Goal: Task Accomplishment & Management: Use online tool/utility

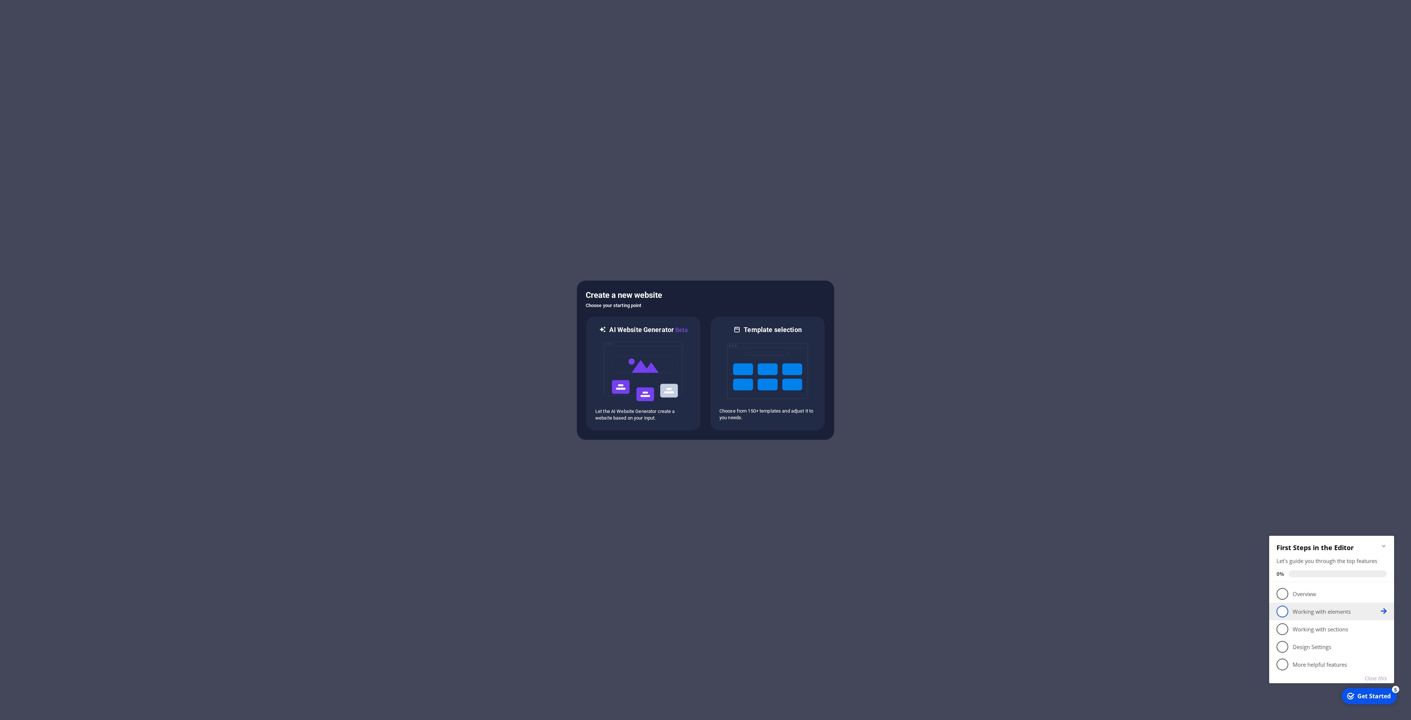
click at [1314, 612] on p "Working with elements - incomplete" at bounding box center [1337, 612] width 88 height 8
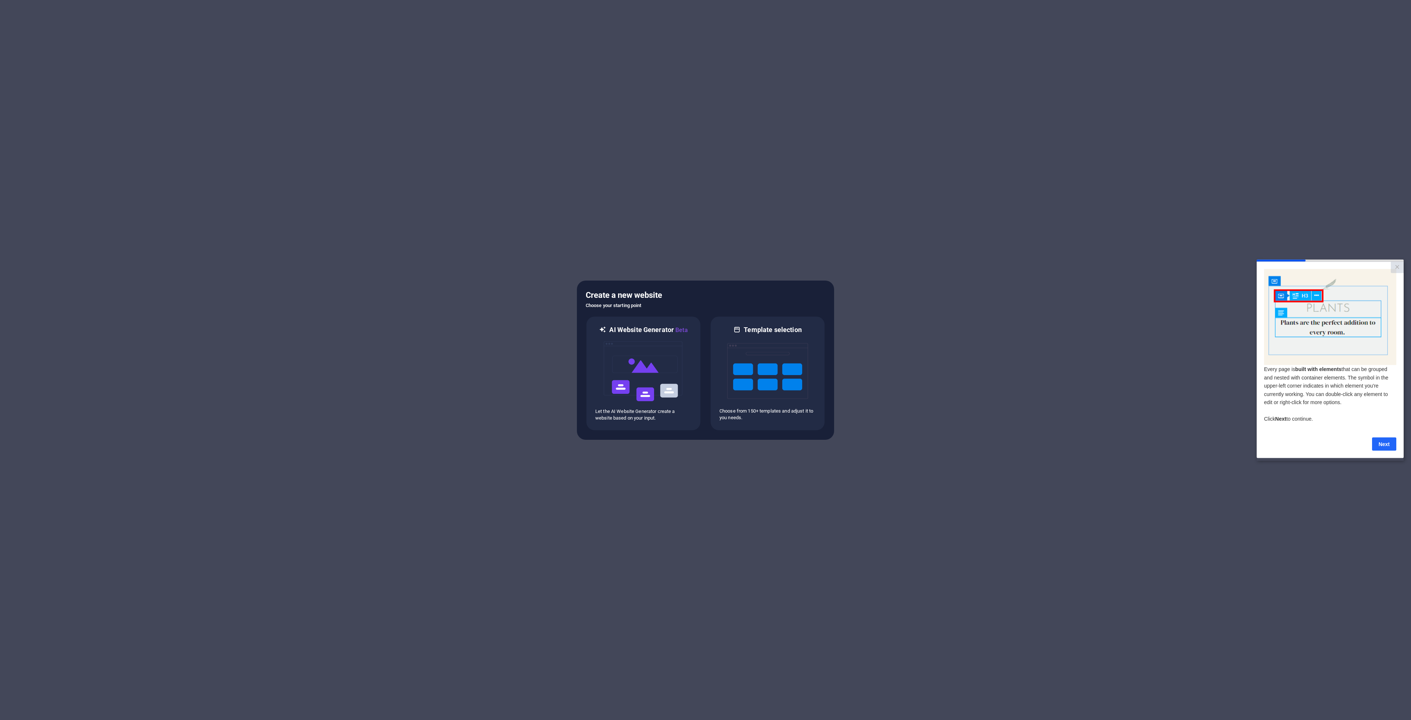
click at [1391, 445] on link "Next" at bounding box center [1385, 443] width 24 height 13
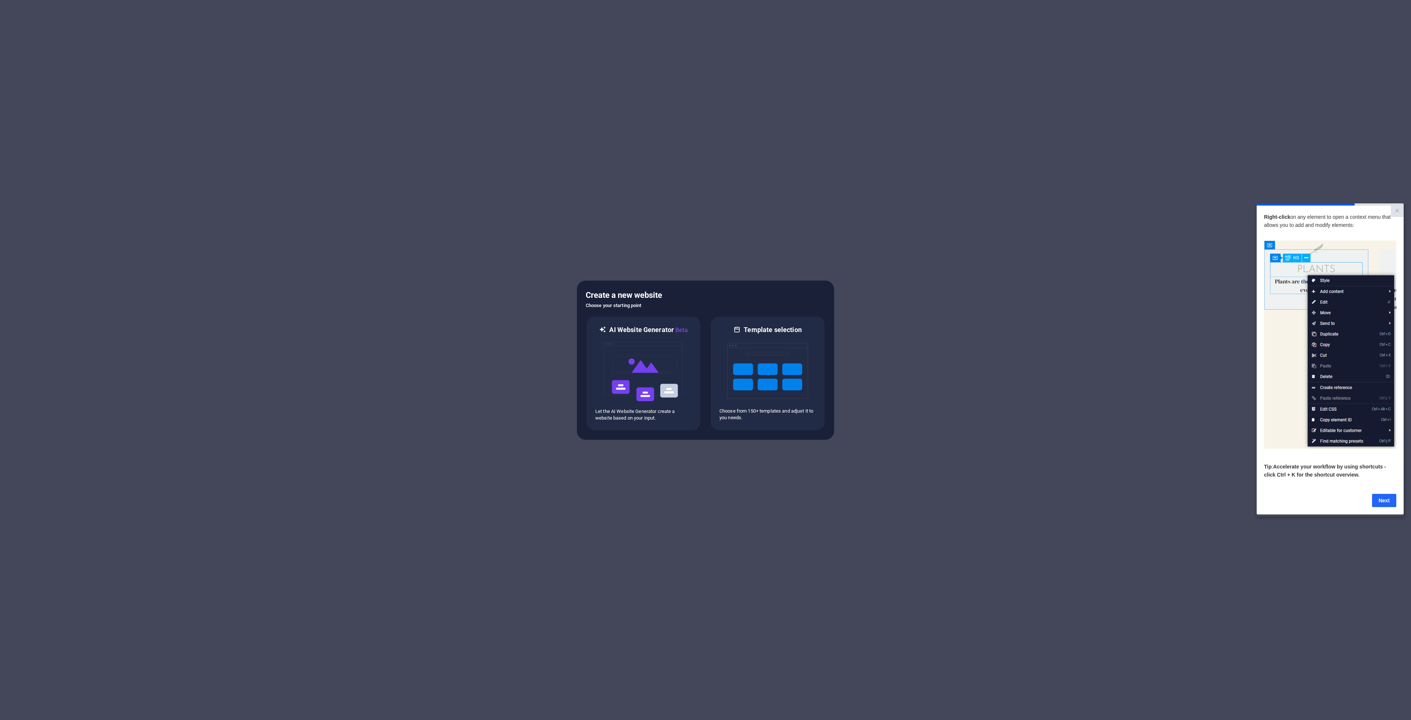
click at [1383, 505] on link "Next" at bounding box center [1385, 500] width 24 height 13
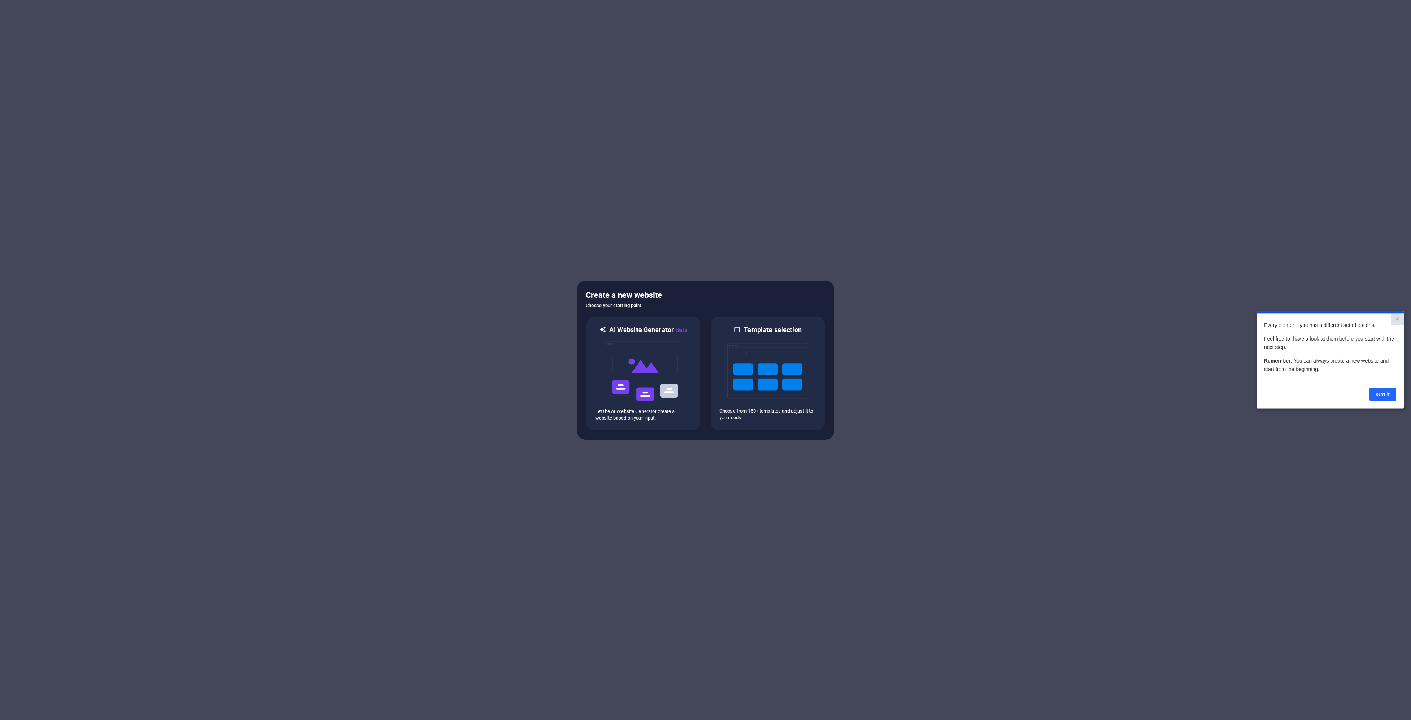
click at [1387, 394] on link "Got it" at bounding box center [1383, 393] width 27 height 13
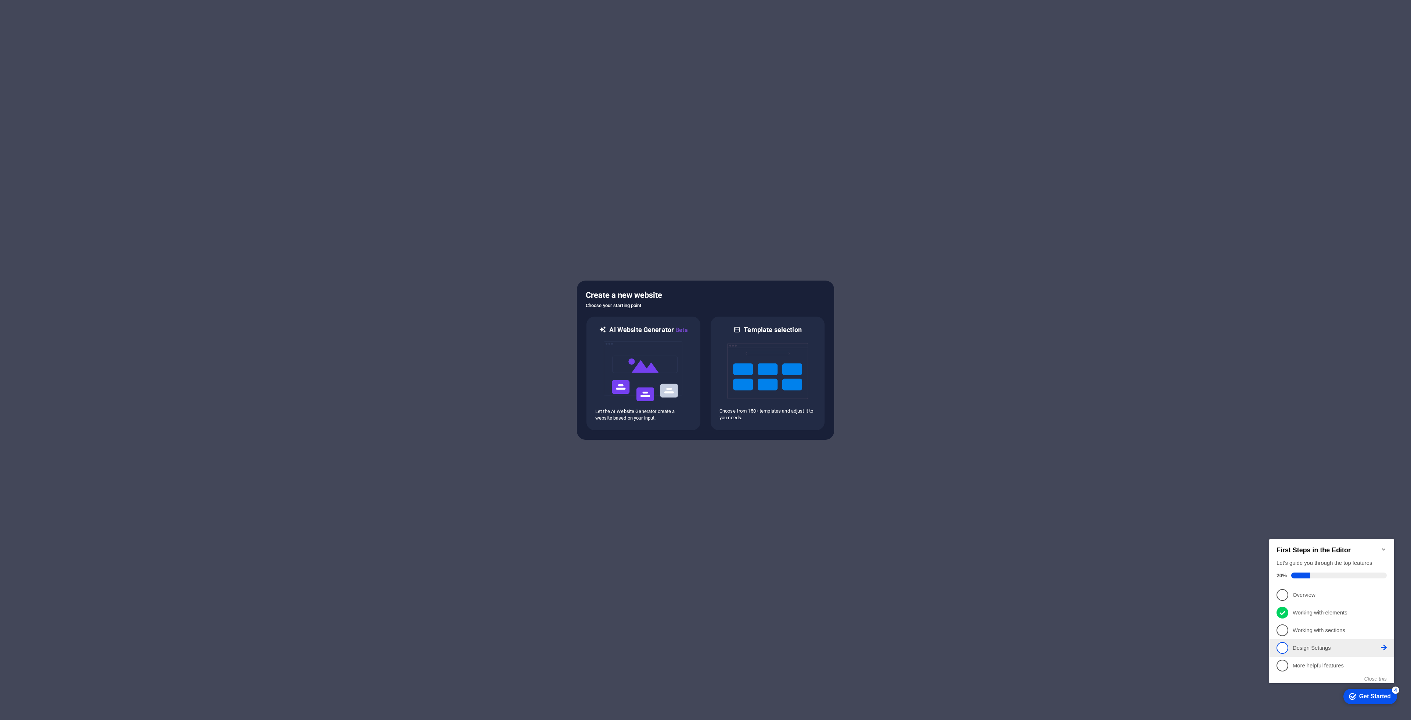
click at [1325, 647] on p "Design Settings - incomplete" at bounding box center [1337, 648] width 88 height 8
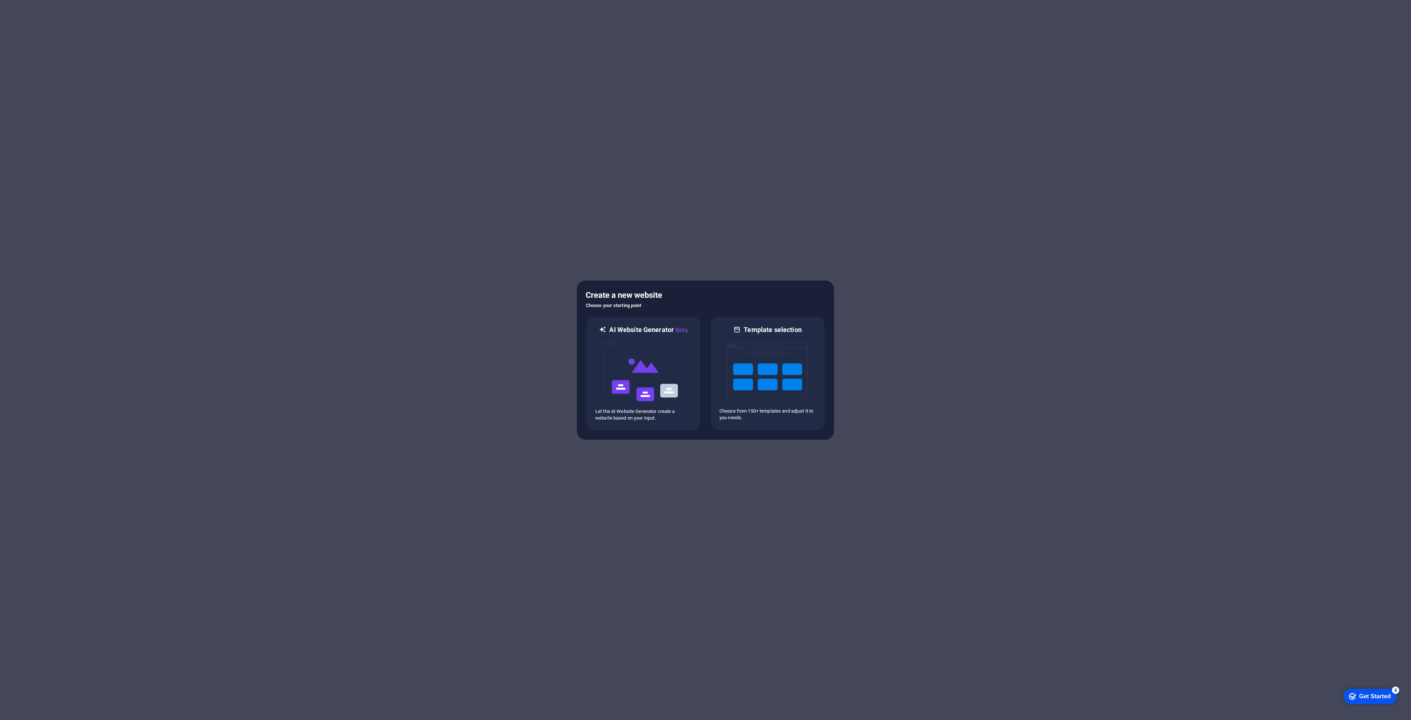
click at [874, 396] on div at bounding box center [705, 360] width 1411 height 720
click at [781, 353] on img at bounding box center [767, 371] width 81 height 74
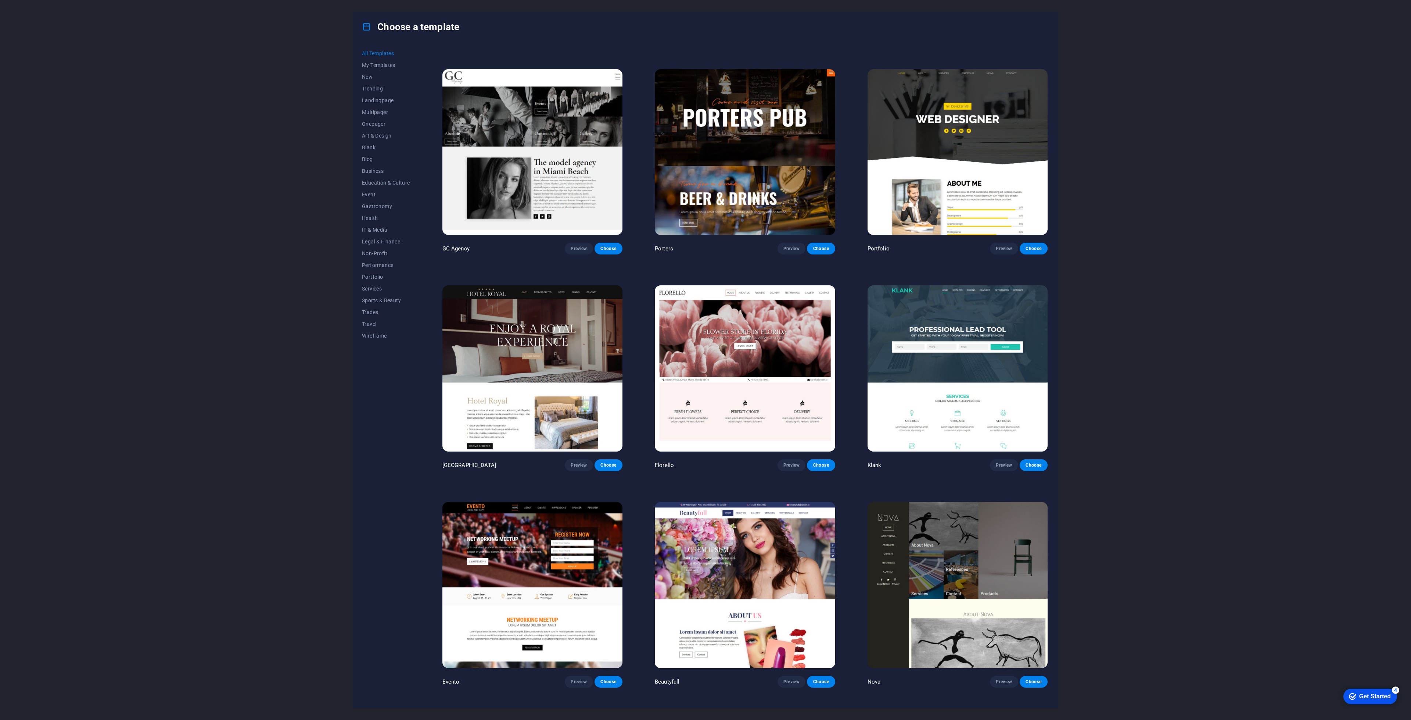
scroll to position [7774, 0]
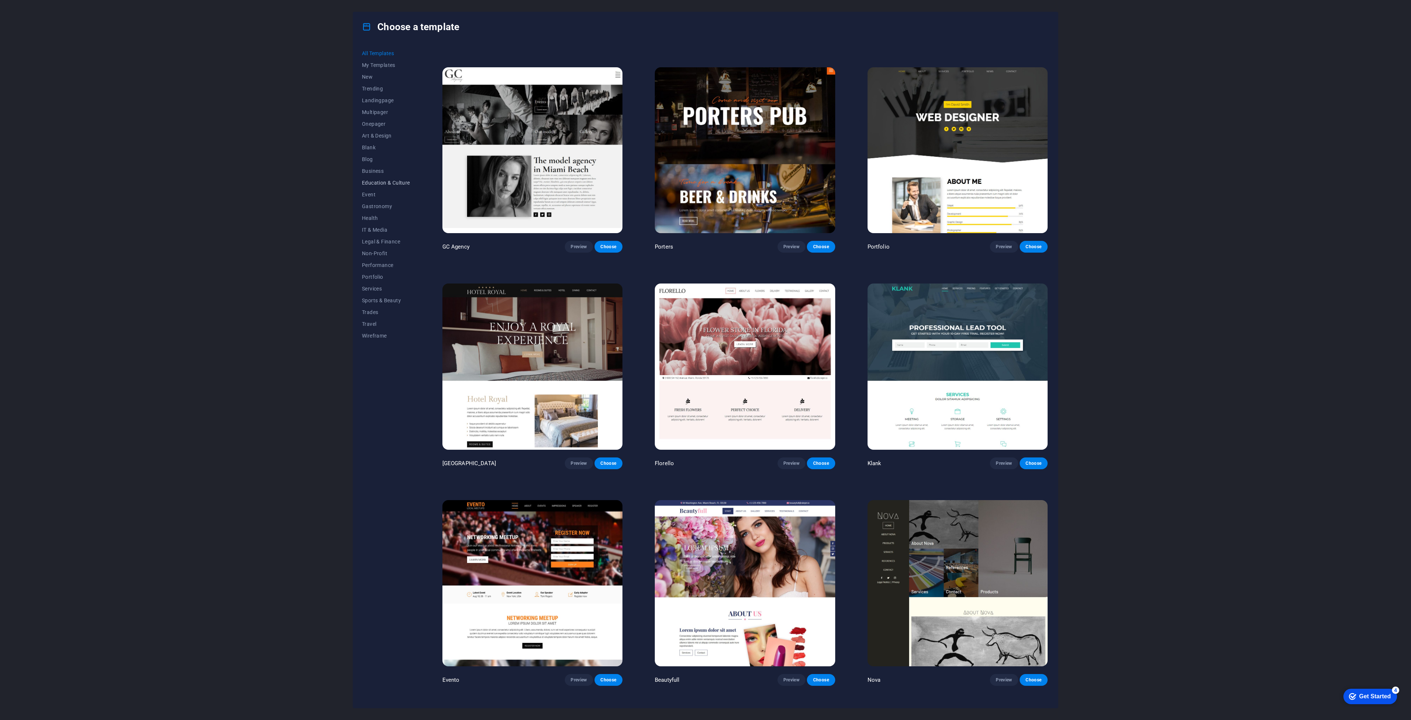
click at [396, 184] on span "Education & Culture" at bounding box center [386, 183] width 48 height 6
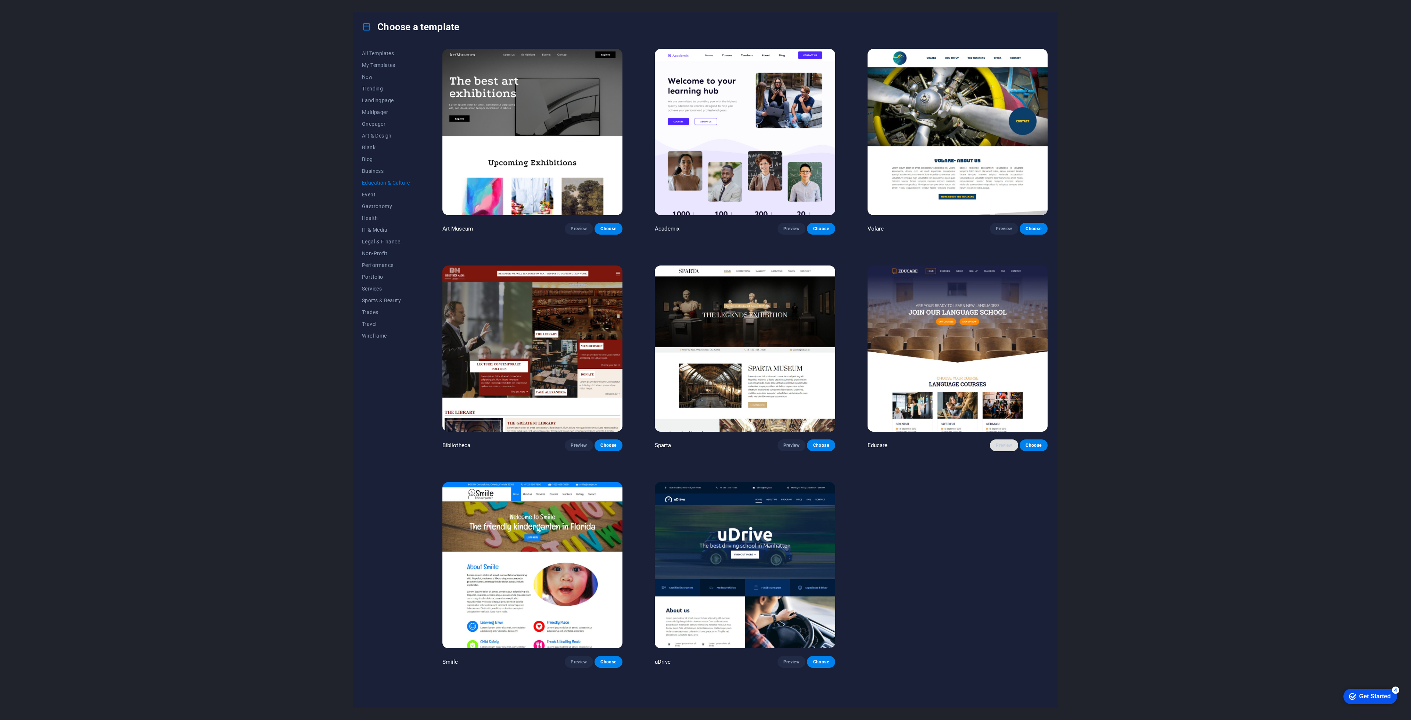
click at [1008, 444] on span "Preview" at bounding box center [1004, 445] width 16 height 6
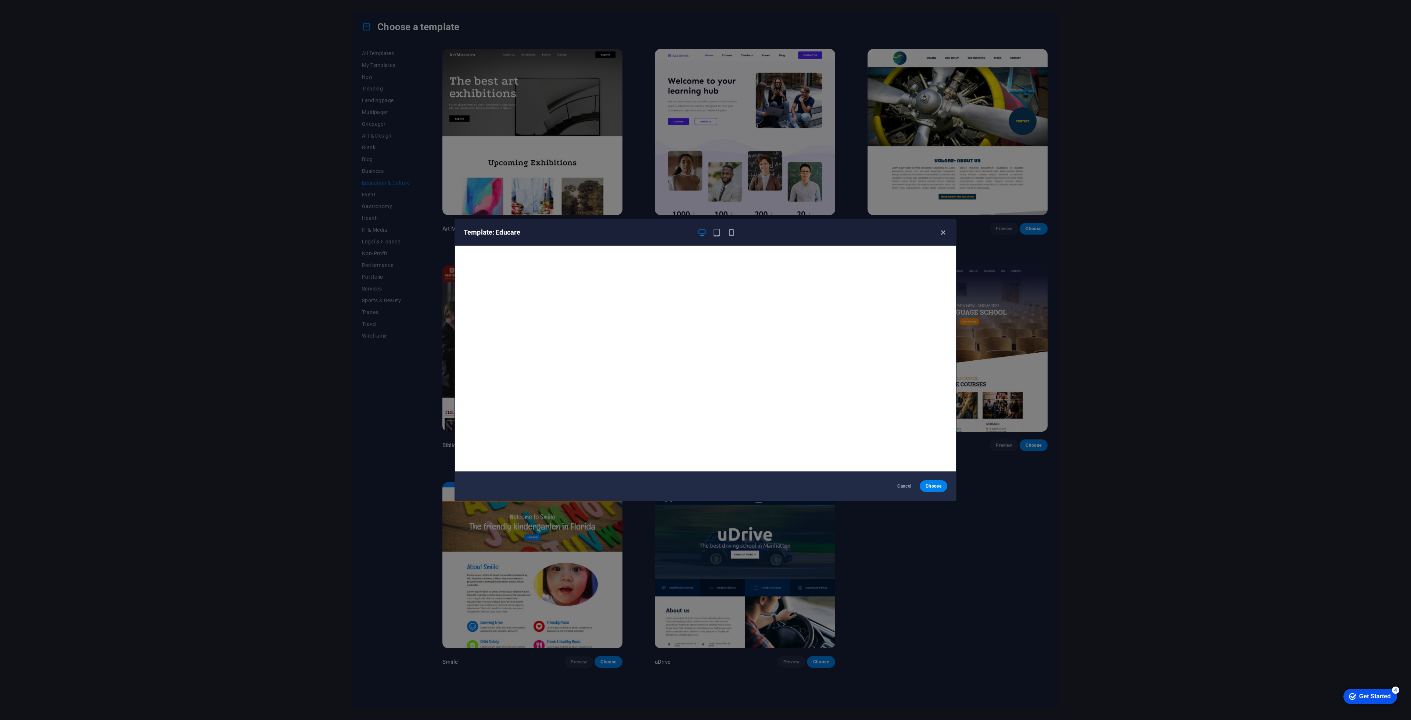
click at [945, 232] on icon "button" at bounding box center [943, 232] width 8 height 8
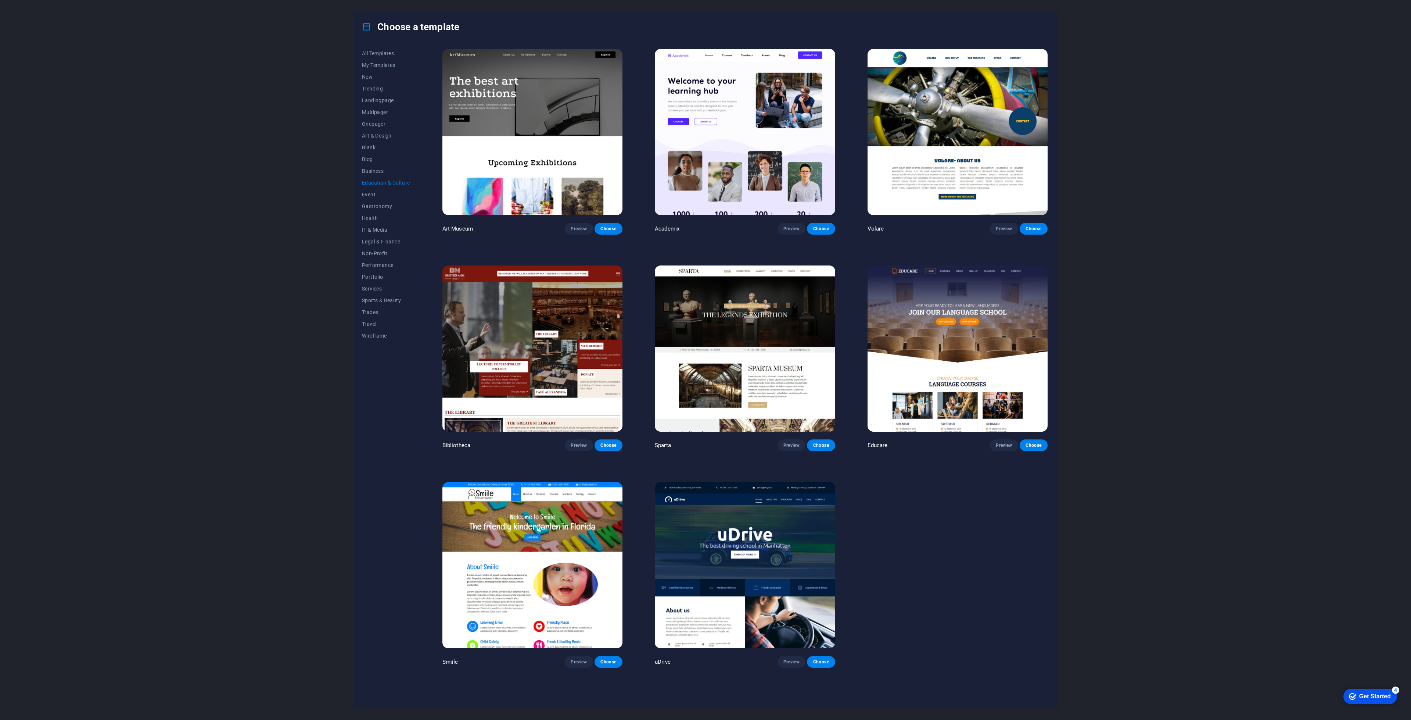
click at [609, 327] on img at bounding box center [533, 348] width 180 height 166
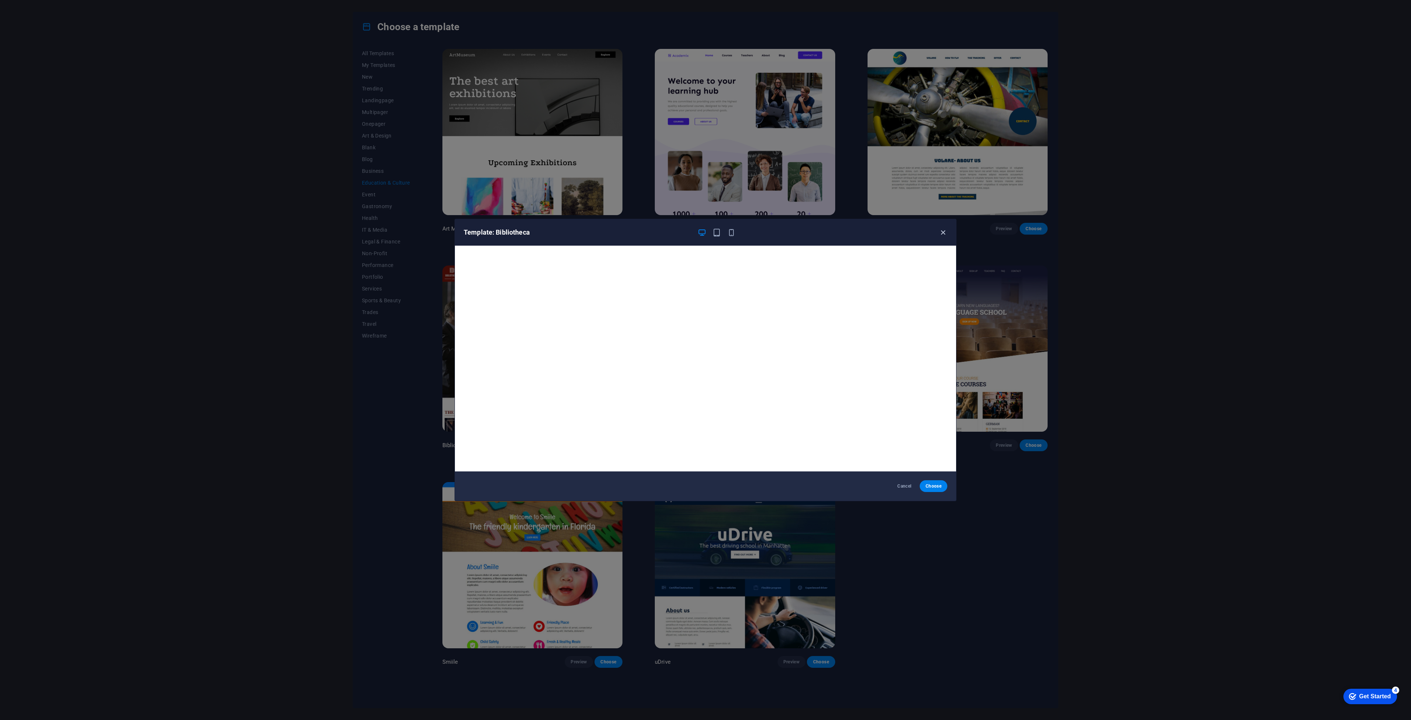
click at [944, 231] on icon "button" at bounding box center [943, 232] width 8 height 8
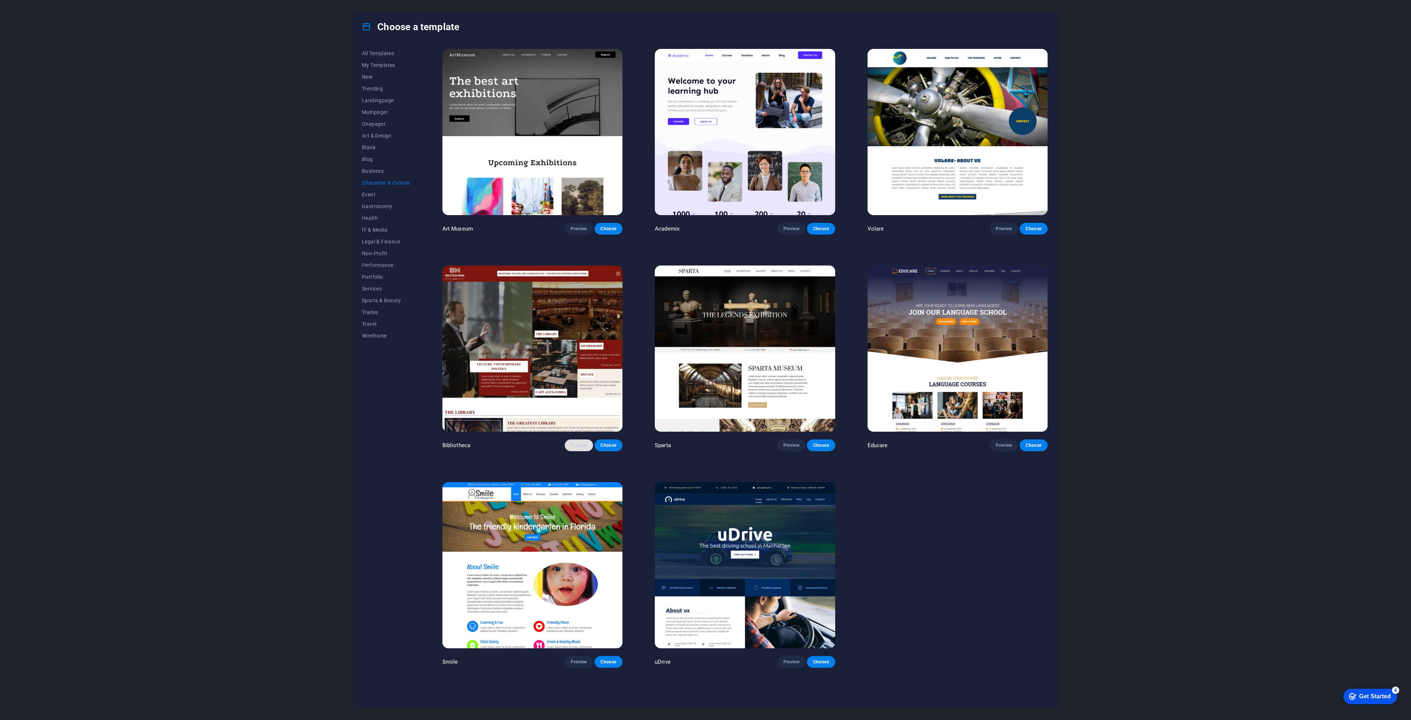
click at [584, 444] on span "Preview" at bounding box center [579, 445] width 16 height 6
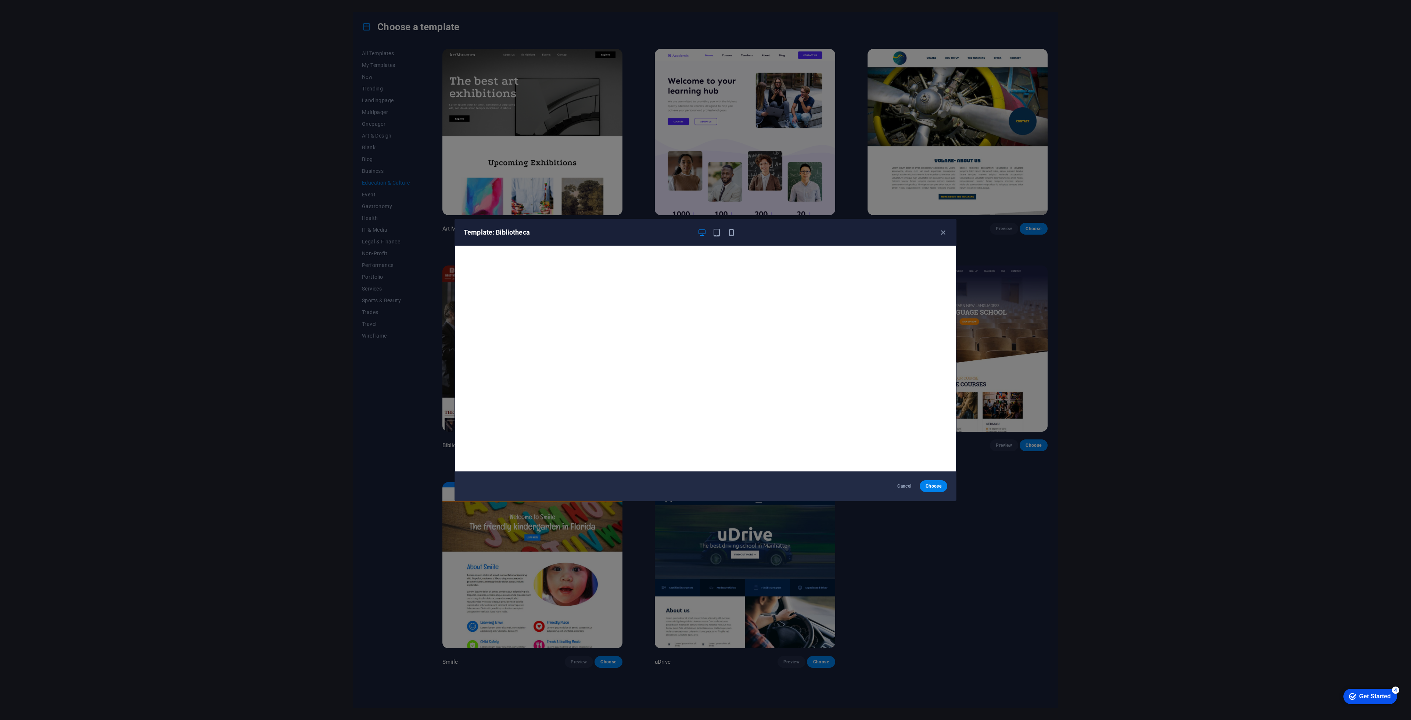
click at [946, 225] on div "Template: Bibliotheca" at bounding box center [705, 232] width 501 height 26
click at [945, 229] on icon "button" at bounding box center [943, 232] width 8 height 8
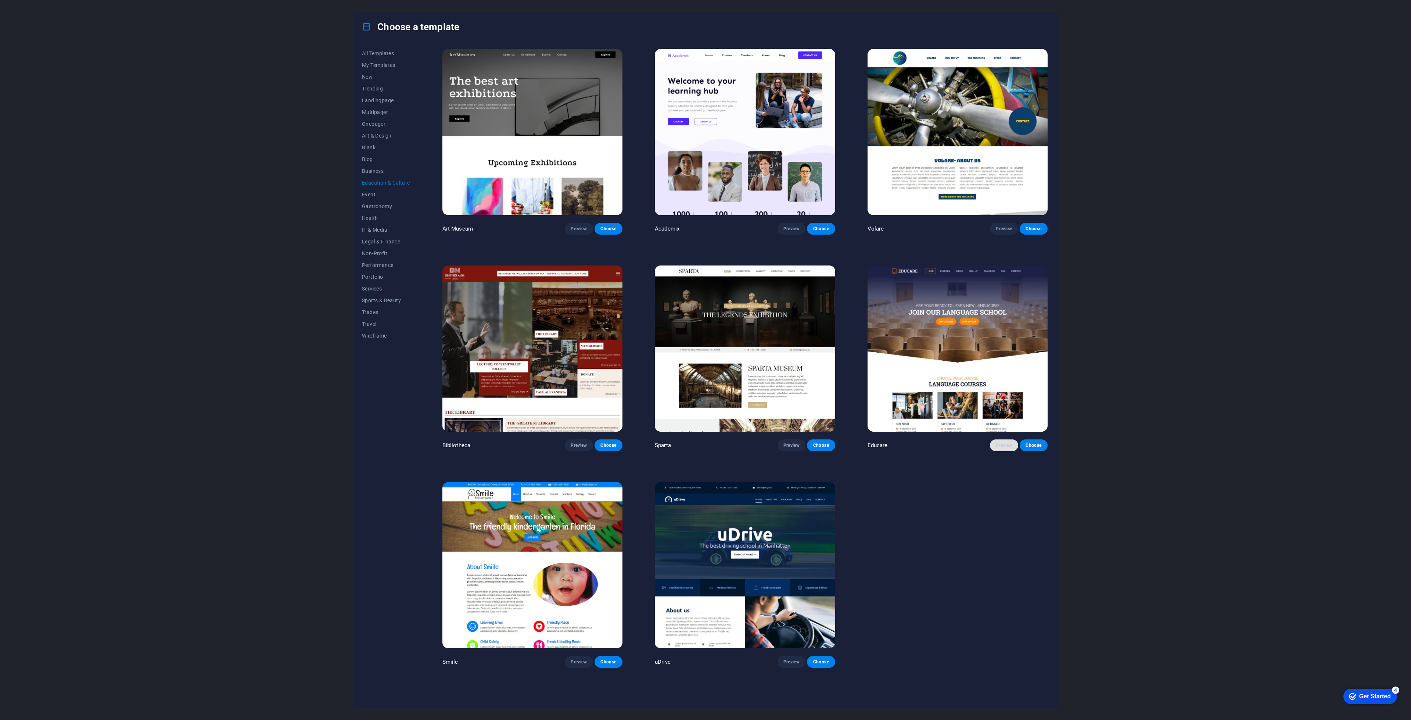
click at [998, 442] on span "Preview" at bounding box center [1004, 445] width 16 height 6
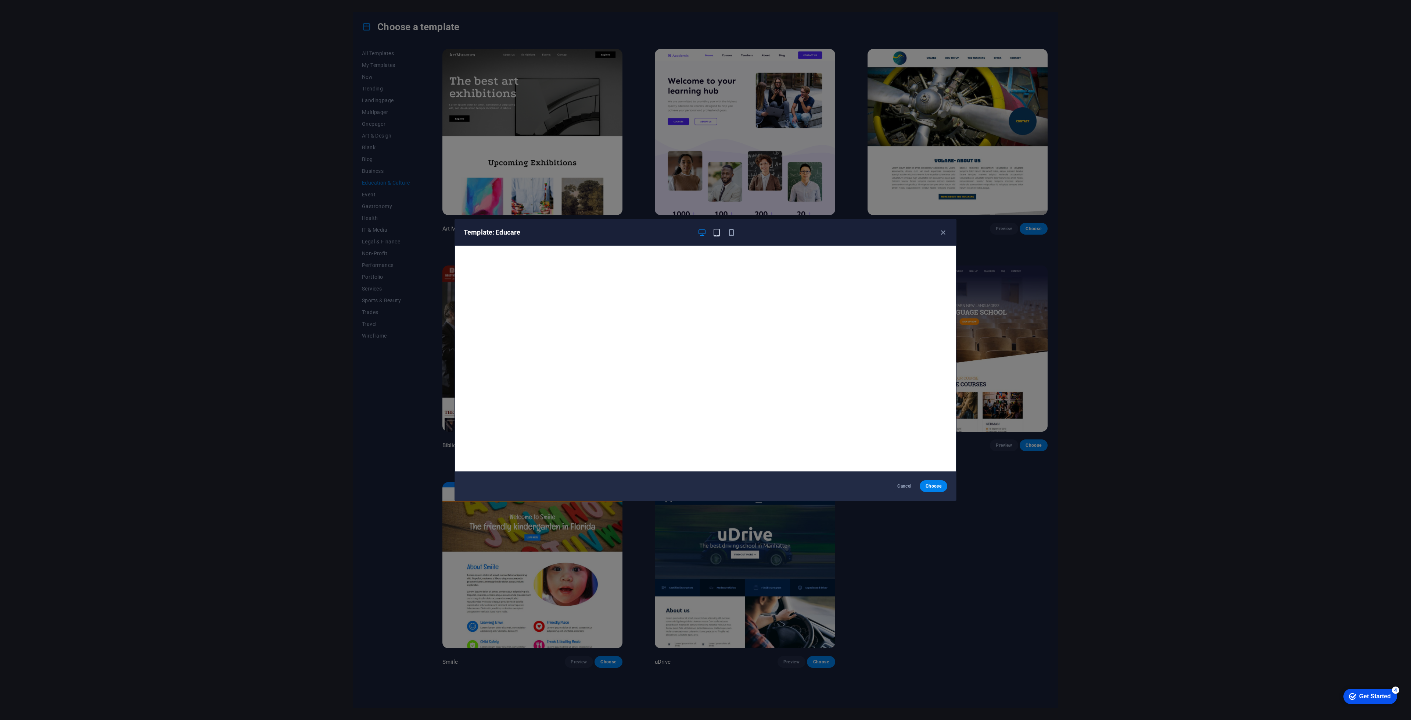
click at [719, 231] on icon "button" at bounding box center [717, 232] width 8 height 8
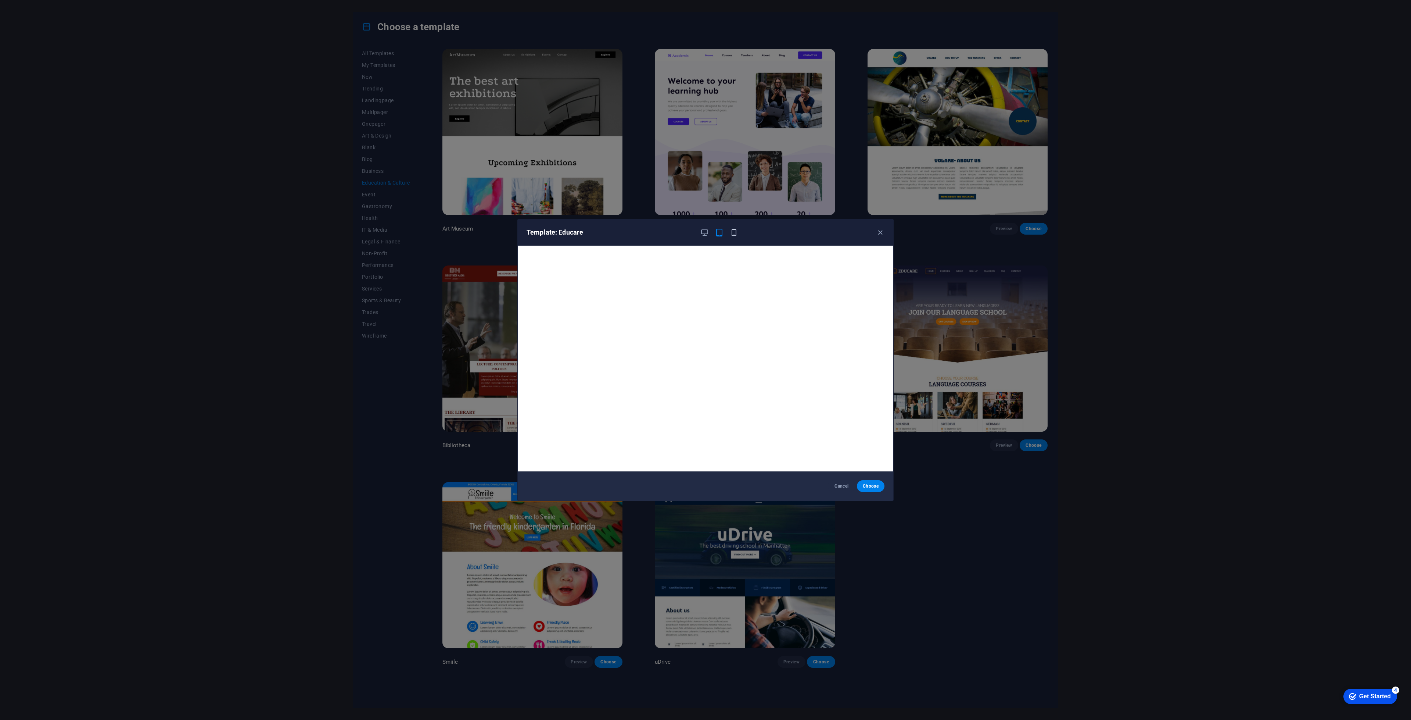
click at [733, 232] on icon "button" at bounding box center [734, 232] width 8 height 8
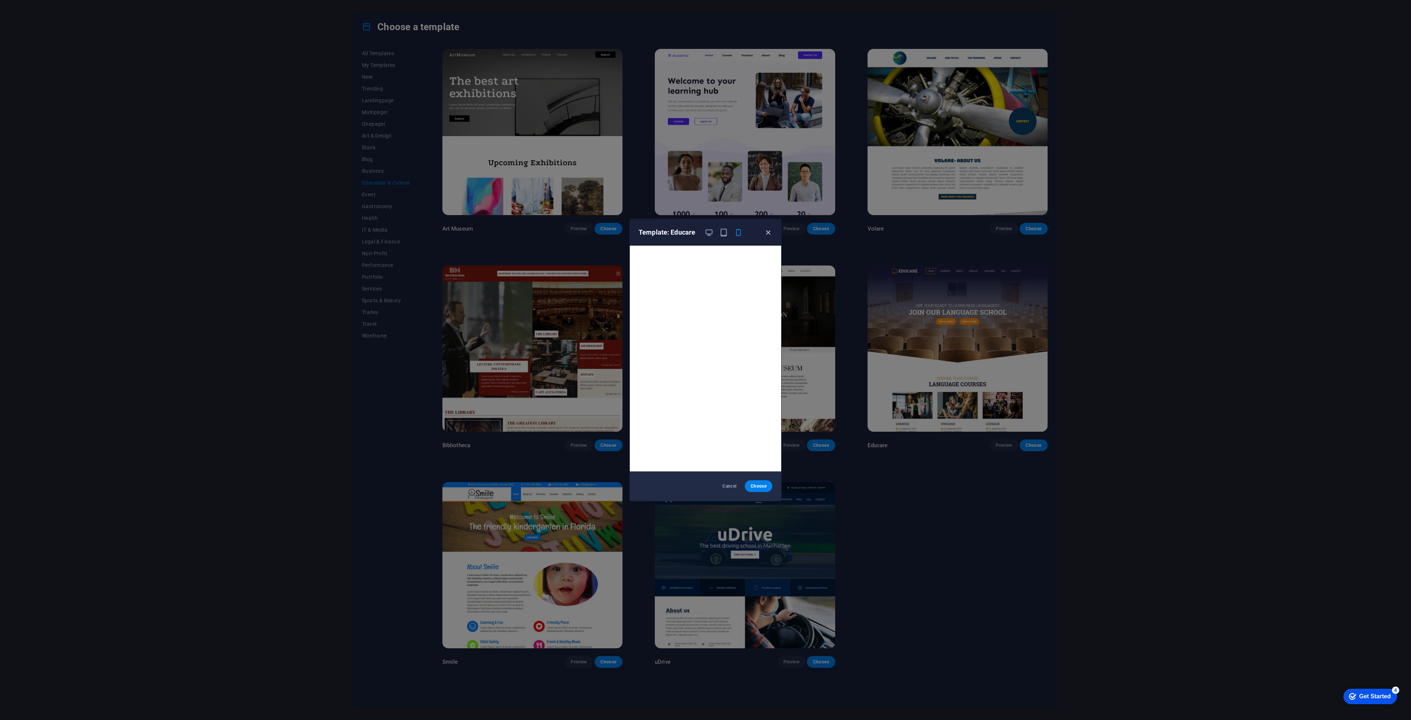
click at [767, 231] on icon "button" at bounding box center [768, 232] width 8 height 8
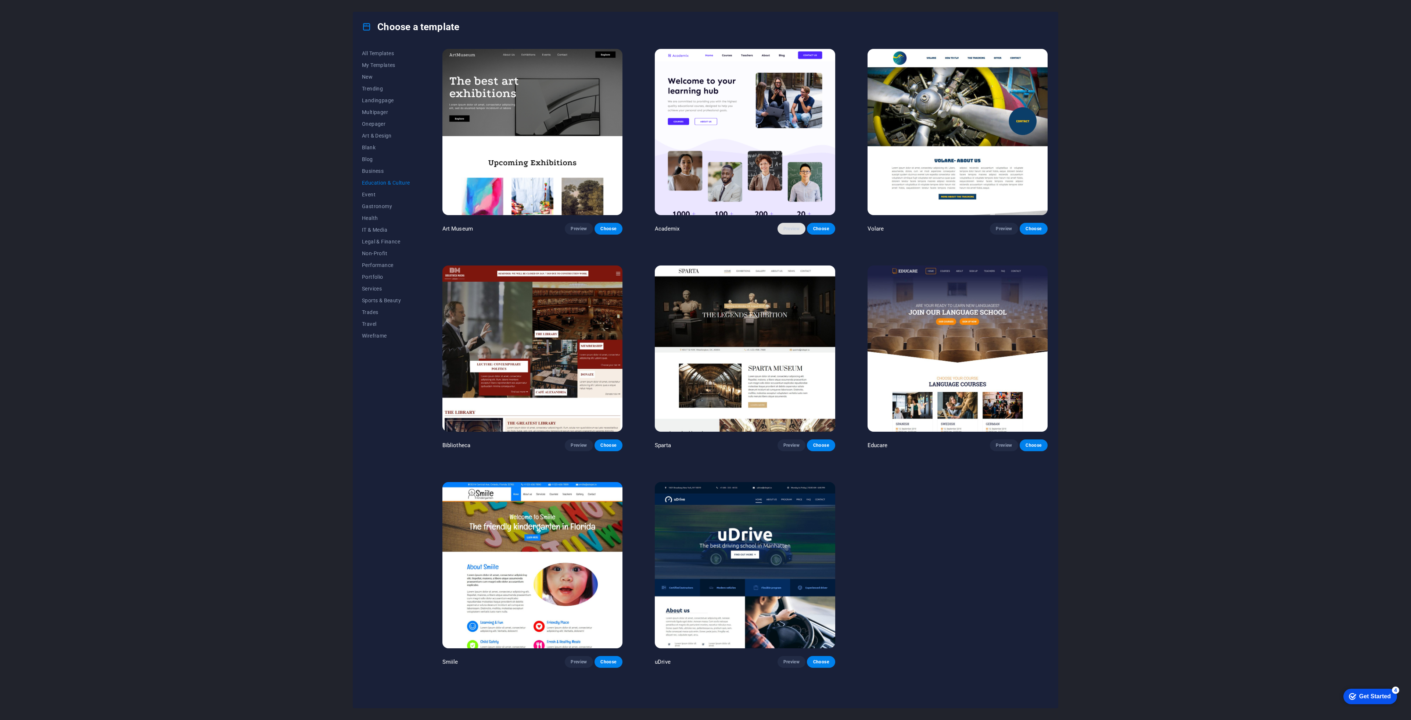
click at [796, 228] on span "Preview" at bounding box center [792, 229] width 16 height 6
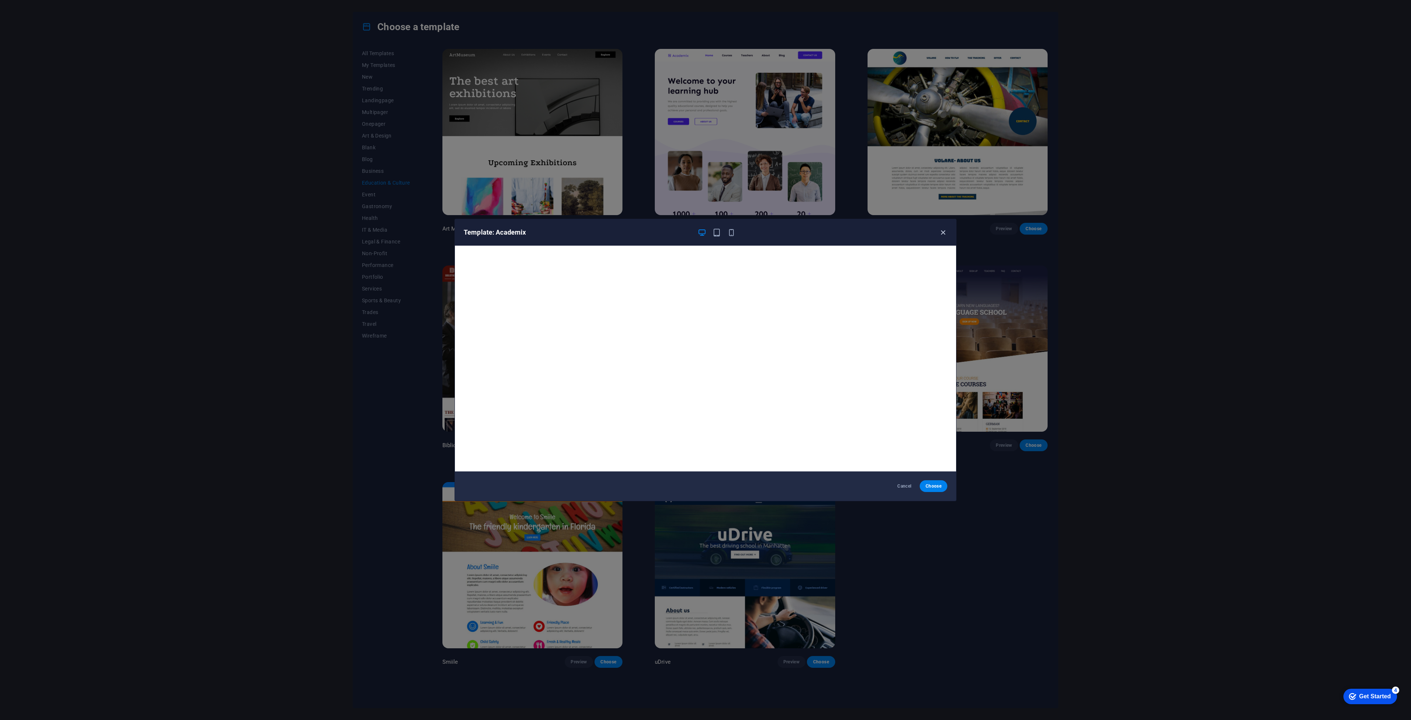
click at [946, 230] on icon "button" at bounding box center [943, 232] width 8 height 8
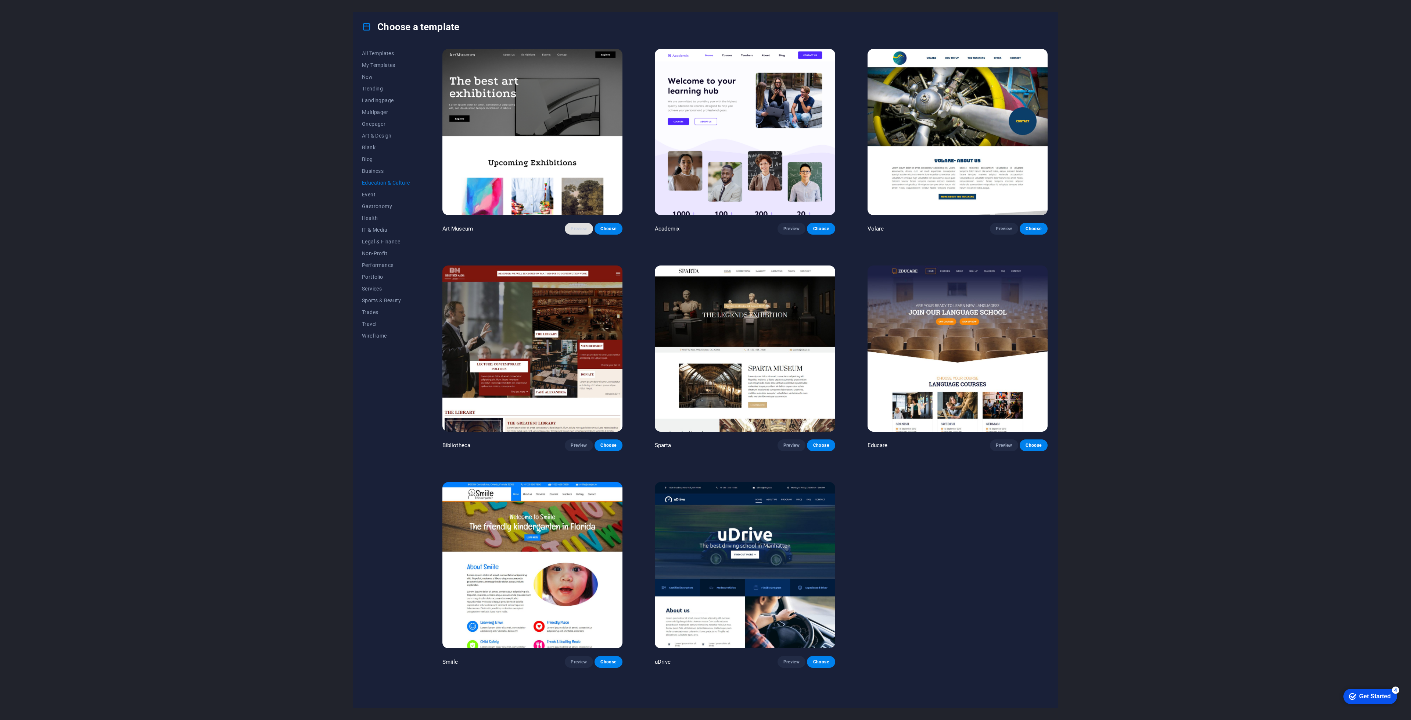
click at [575, 230] on span "Preview" at bounding box center [579, 229] width 16 height 6
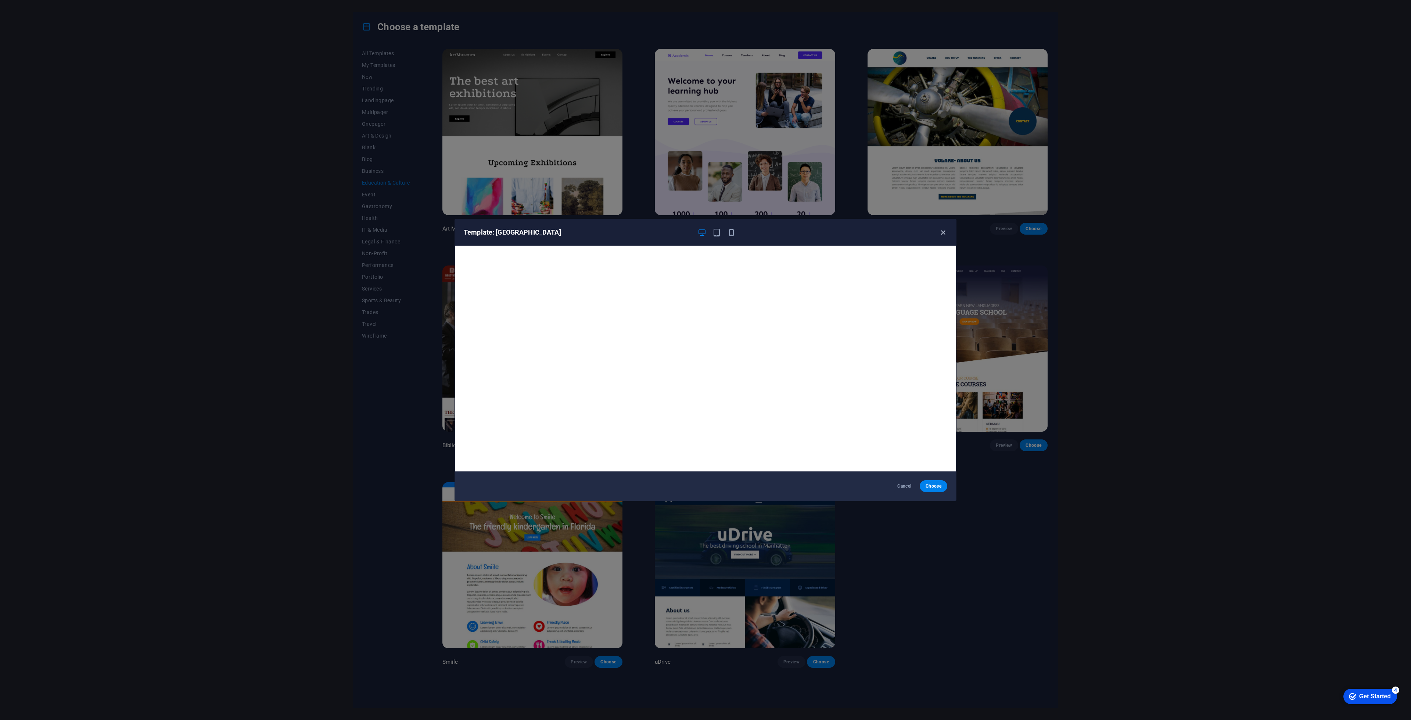
click at [944, 233] on icon "button" at bounding box center [943, 232] width 8 height 8
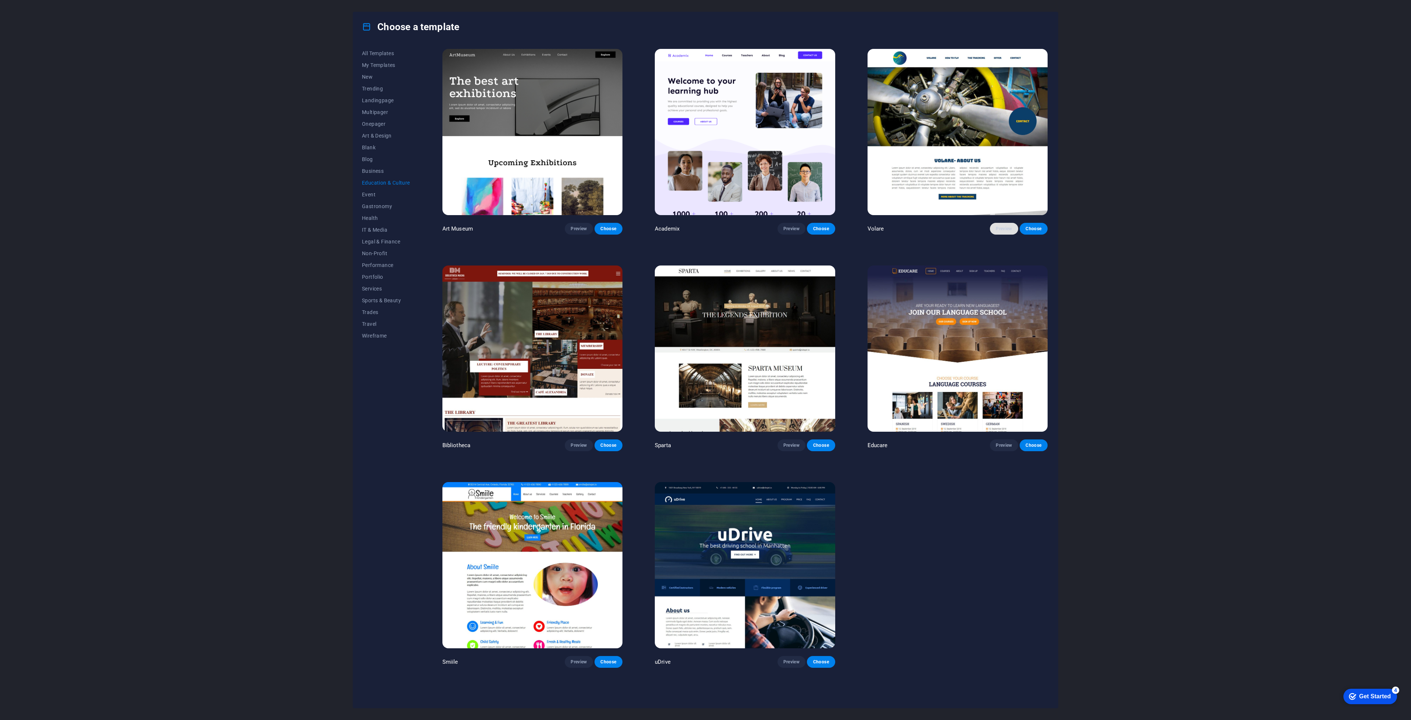
click at [1003, 227] on span "Preview" at bounding box center [1004, 229] width 16 height 6
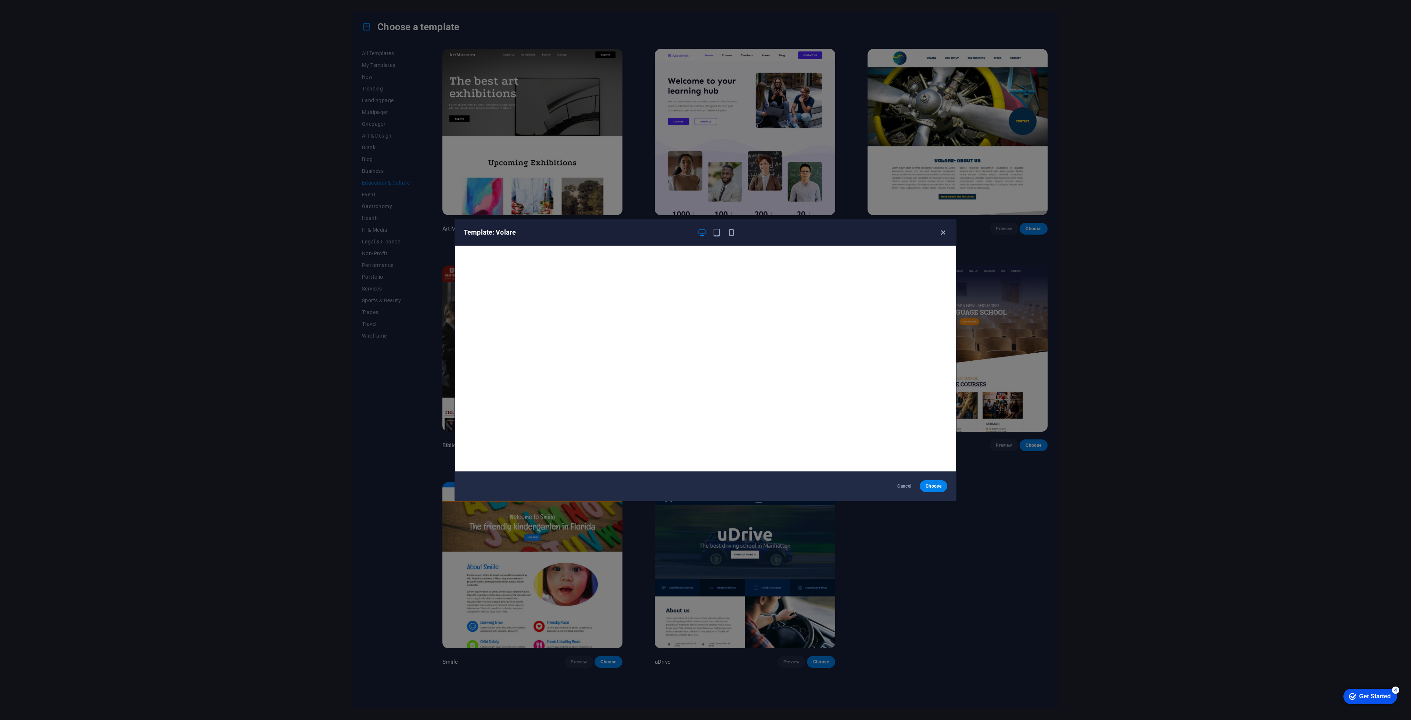
click at [946, 229] on icon "button" at bounding box center [943, 232] width 8 height 8
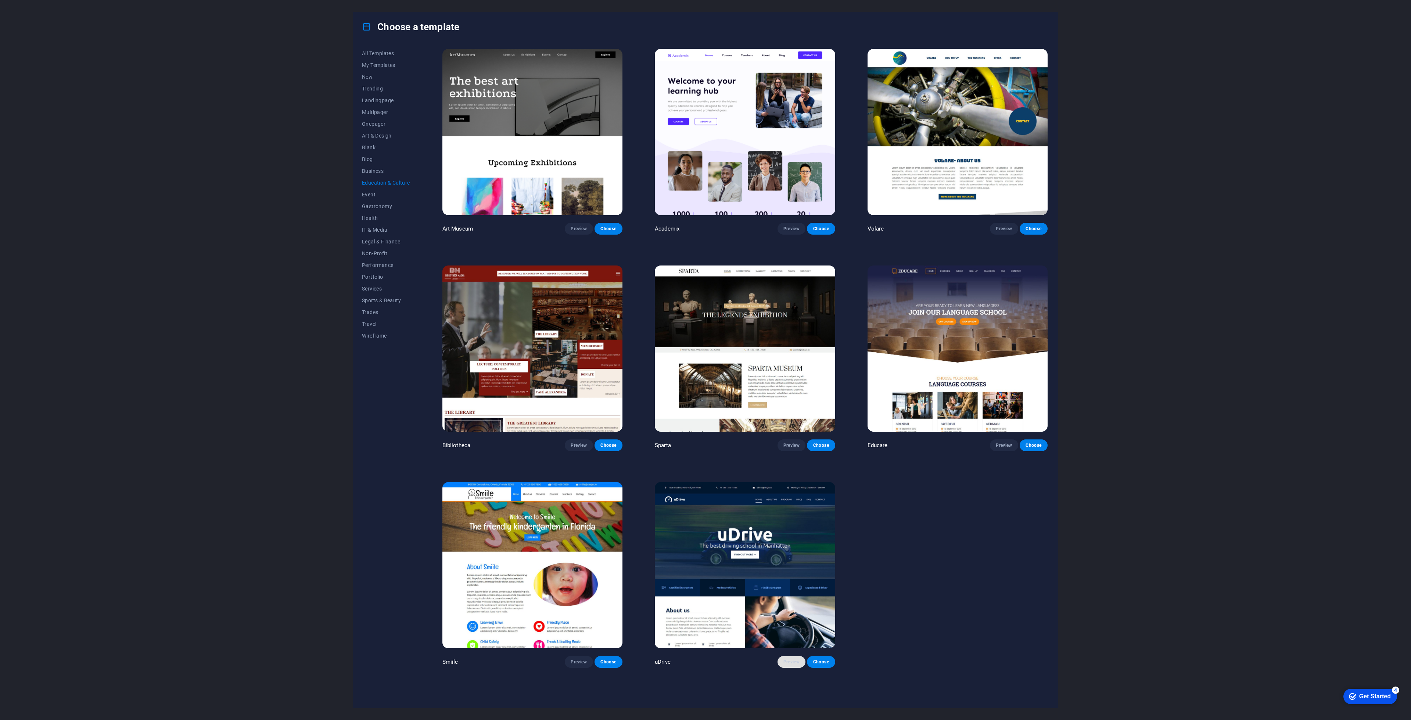
click at [793, 659] on span "Preview" at bounding box center [792, 662] width 16 height 6
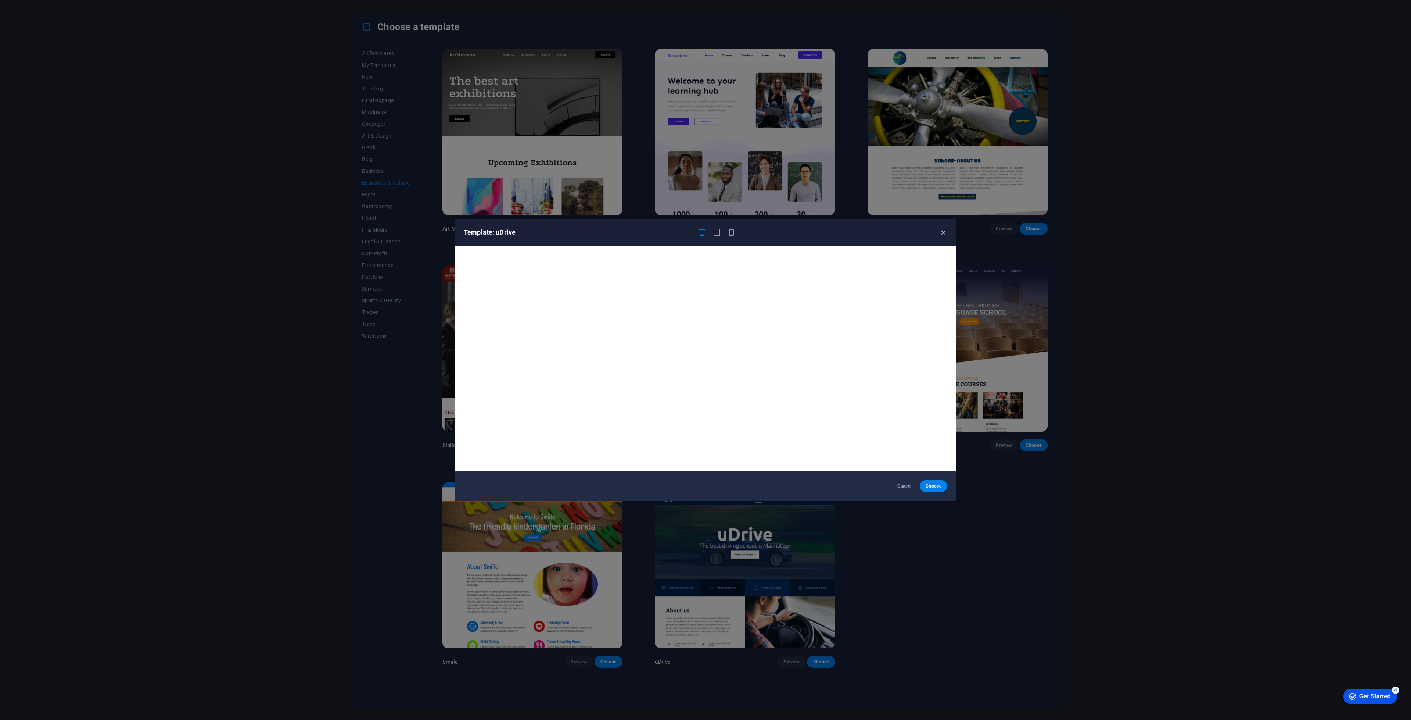
click at [943, 235] on icon "button" at bounding box center [943, 232] width 8 height 8
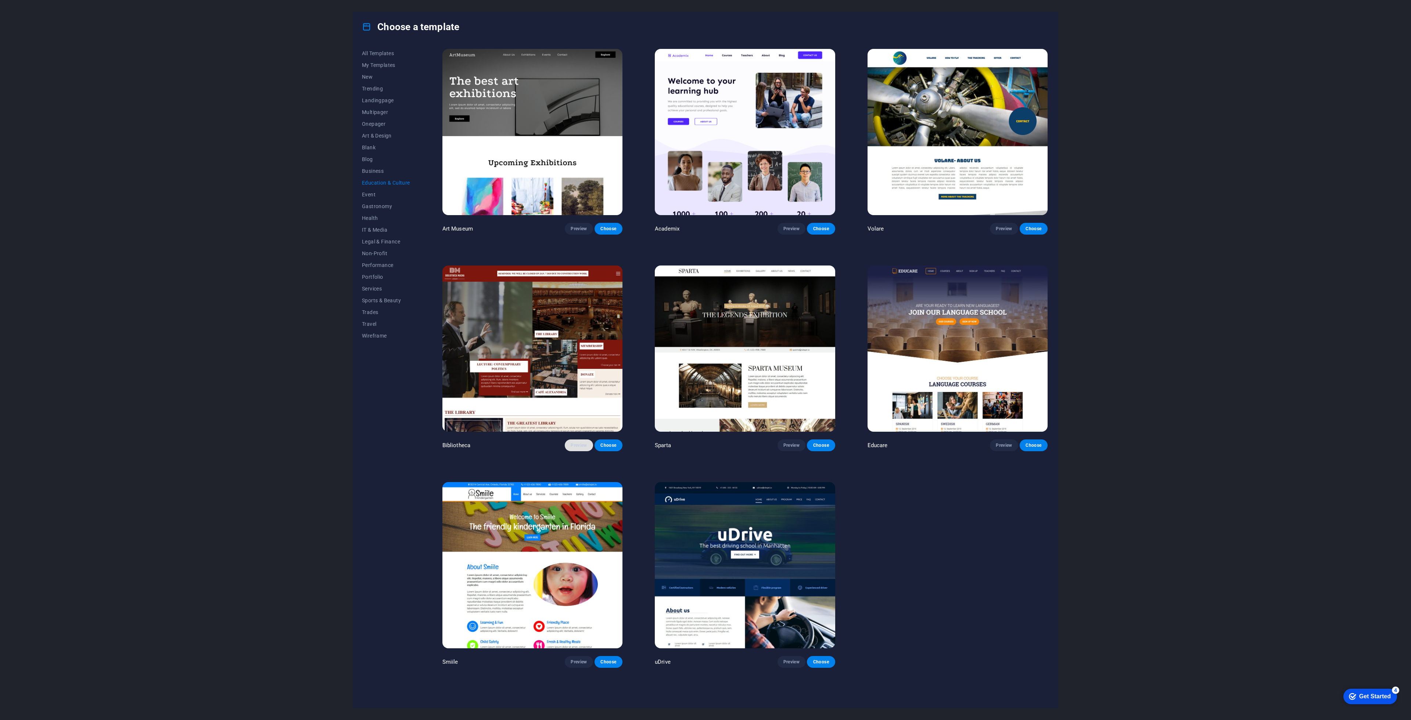
click at [580, 443] on span "Preview" at bounding box center [579, 445] width 16 height 6
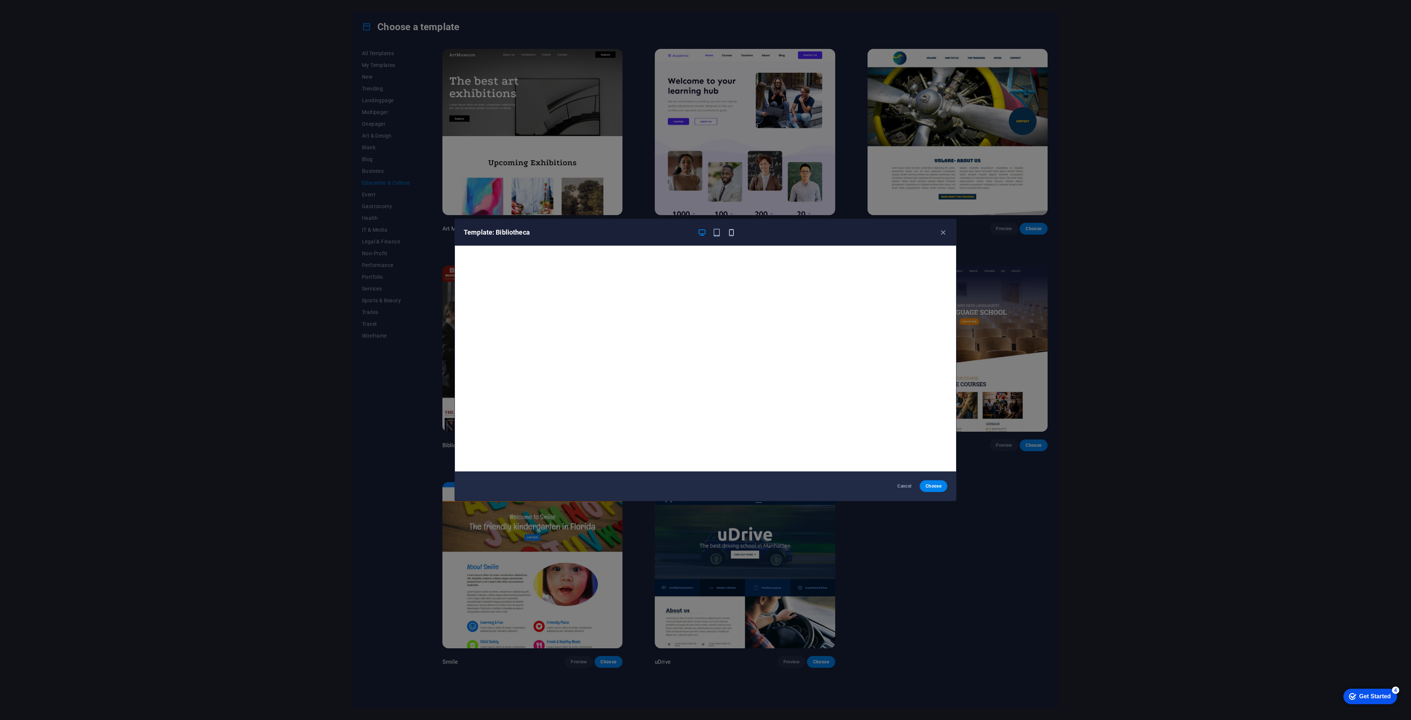
click at [731, 232] on icon "button" at bounding box center [731, 232] width 8 height 8
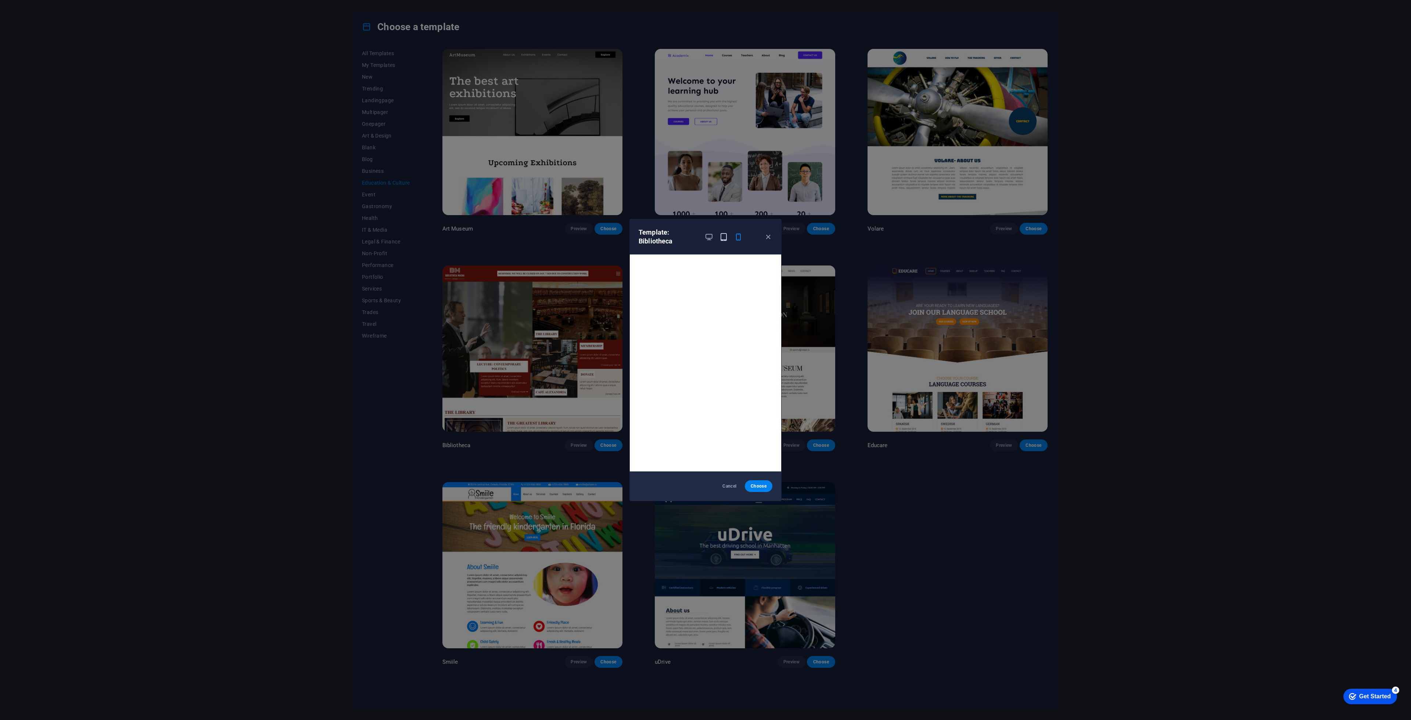
click at [724, 236] on icon "button" at bounding box center [724, 237] width 8 height 8
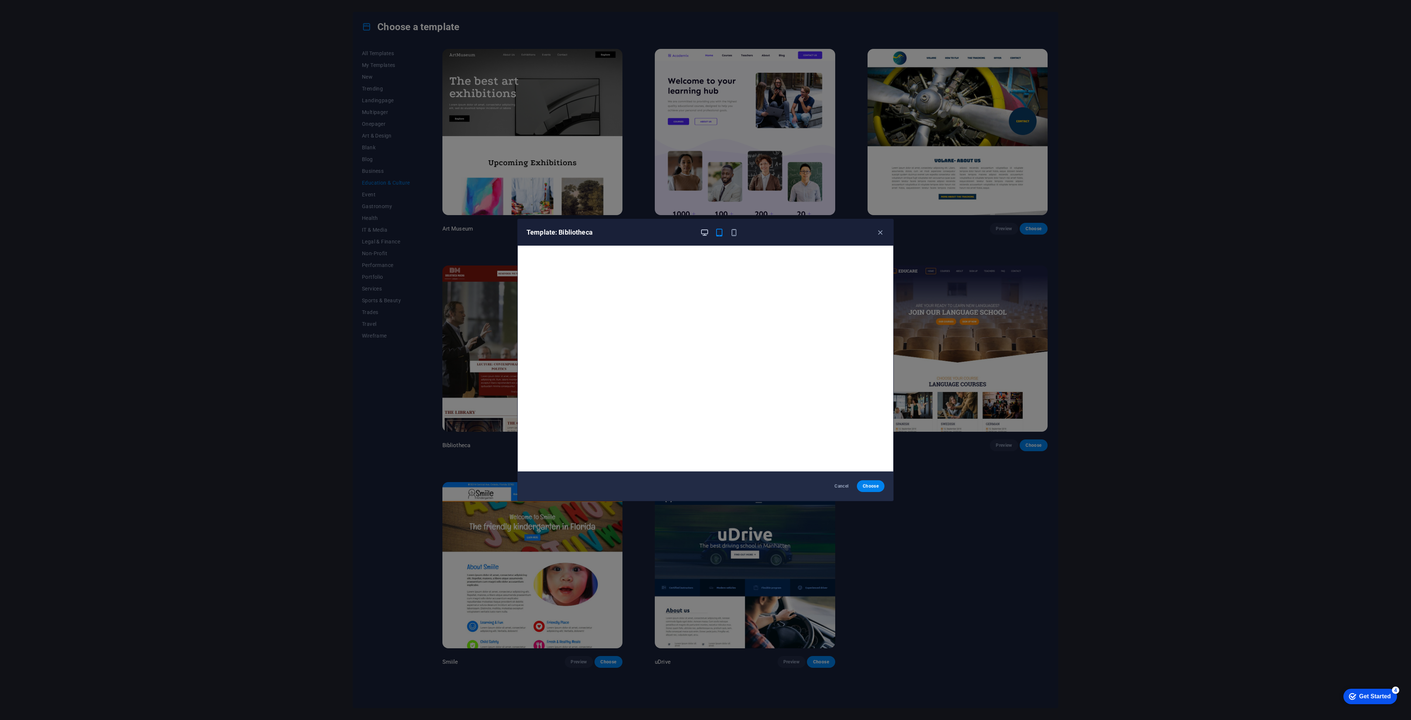
click at [706, 235] on icon "button" at bounding box center [705, 232] width 8 height 8
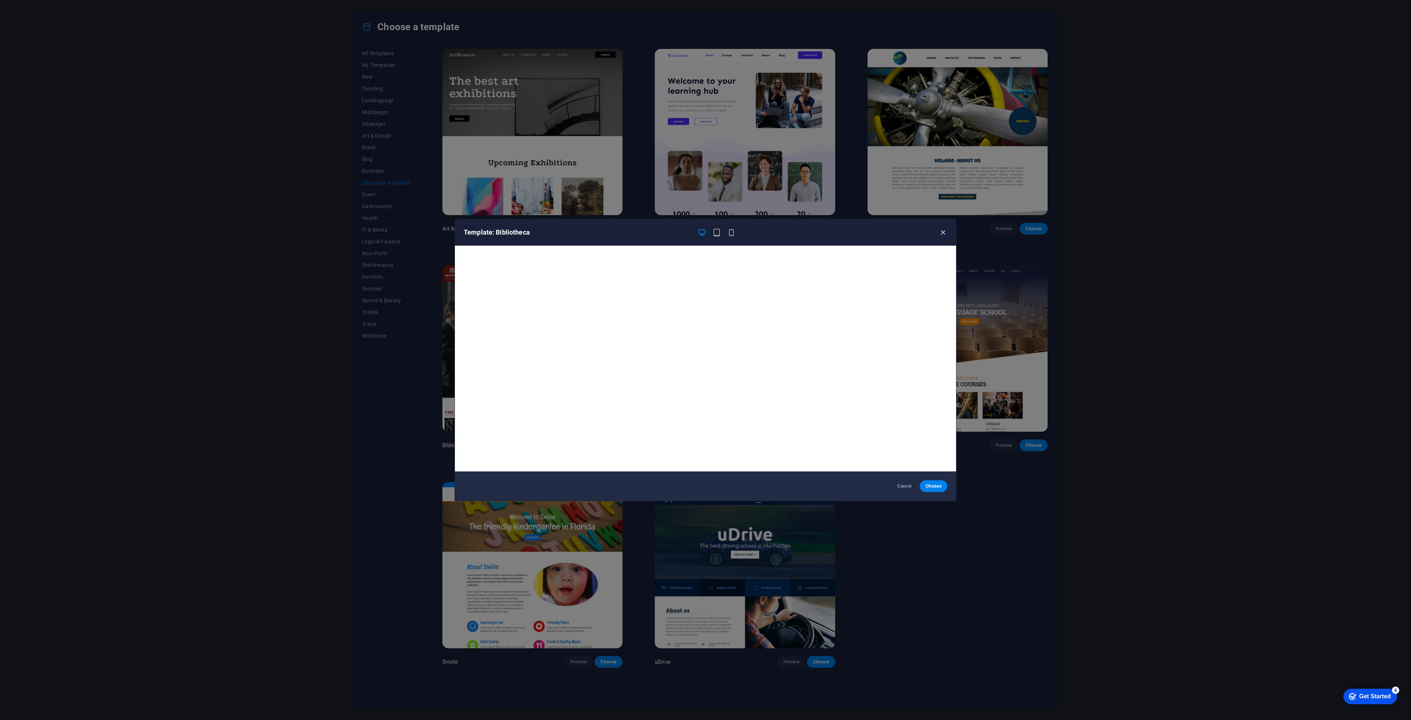
click at [944, 231] on icon "button" at bounding box center [943, 232] width 8 height 8
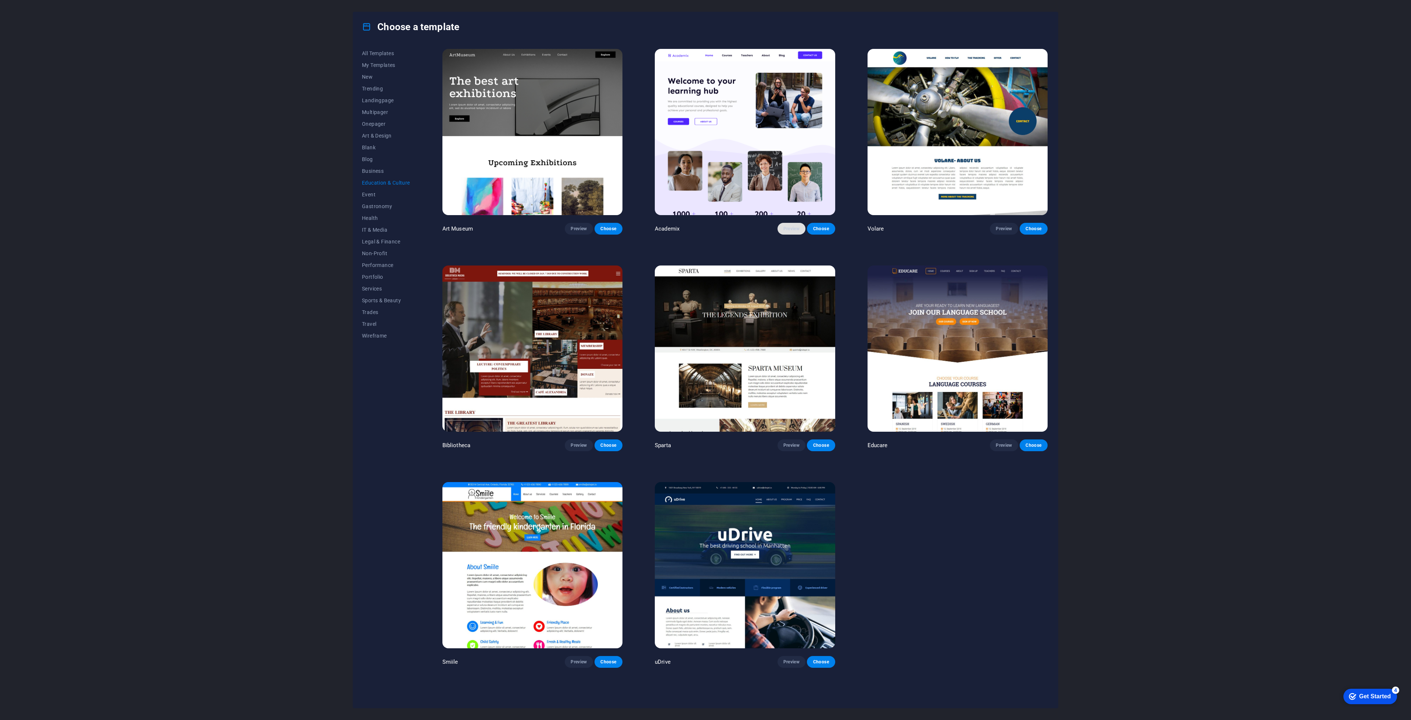
click at [796, 229] on span "Preview" at bounding box center [792, 229] width 16 height 6
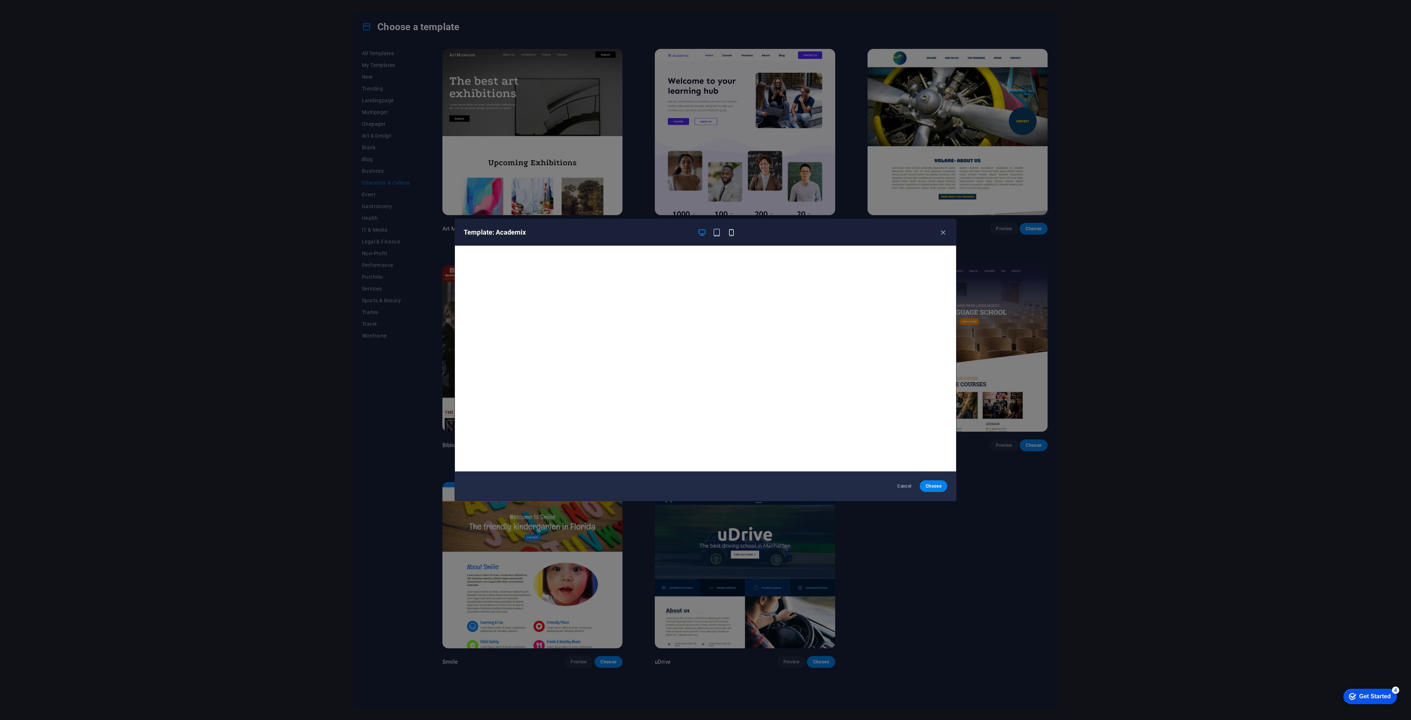
click at [729, 231] on icon "button" at bounding box center [731, 232] width 8 height 8
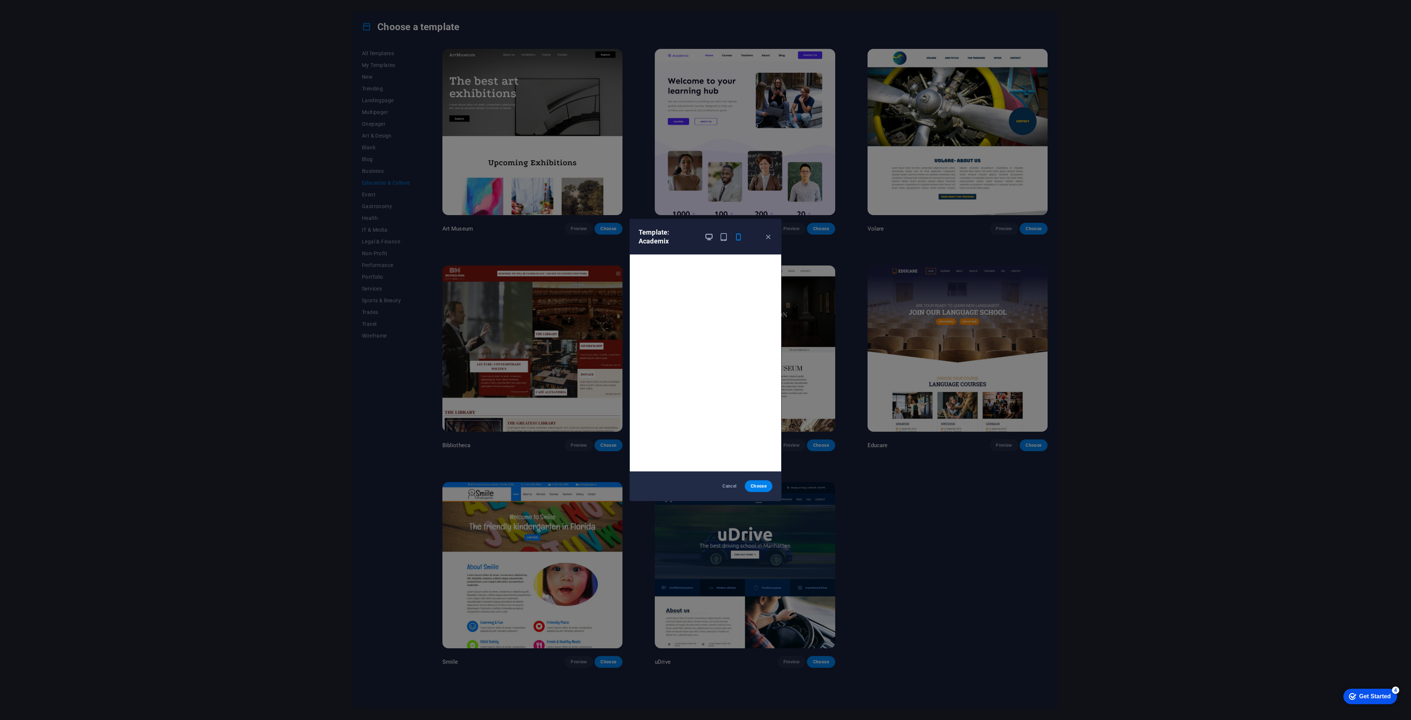
click at [706, 240] on icon "button" at bounding box center [709, 237] width 8 height 8
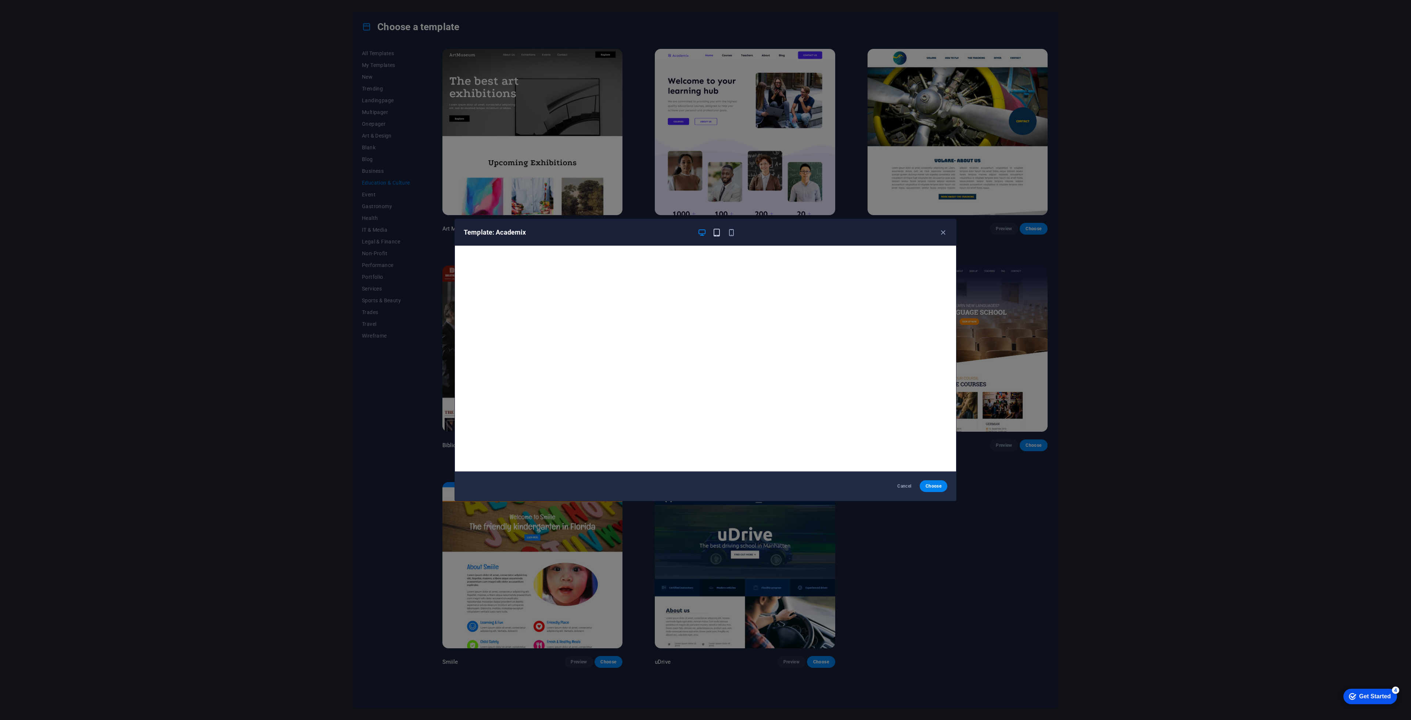
click at [715, 236] on icon "button" at bounding box center [717, 232] width 8 height 8
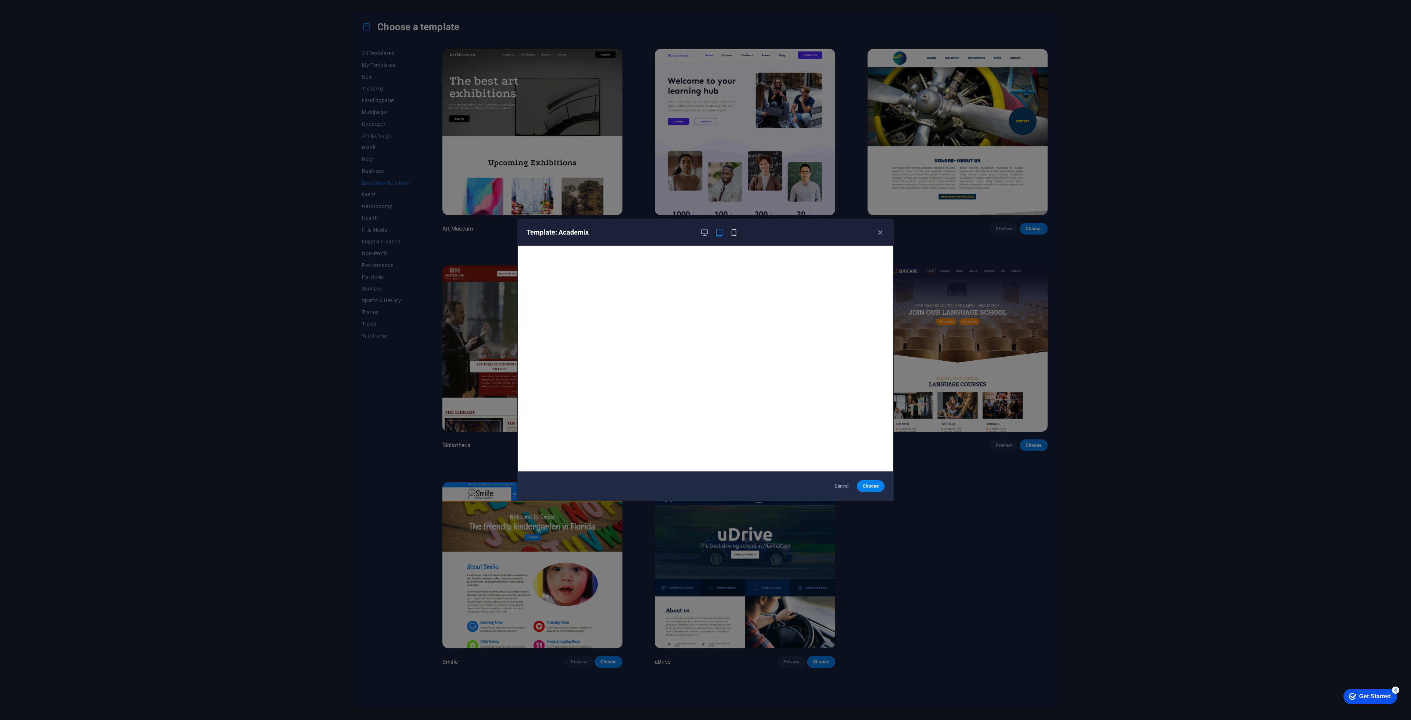
click at [734, 235] on icon "button" at bounding box center [734, 232] width 8 height 8
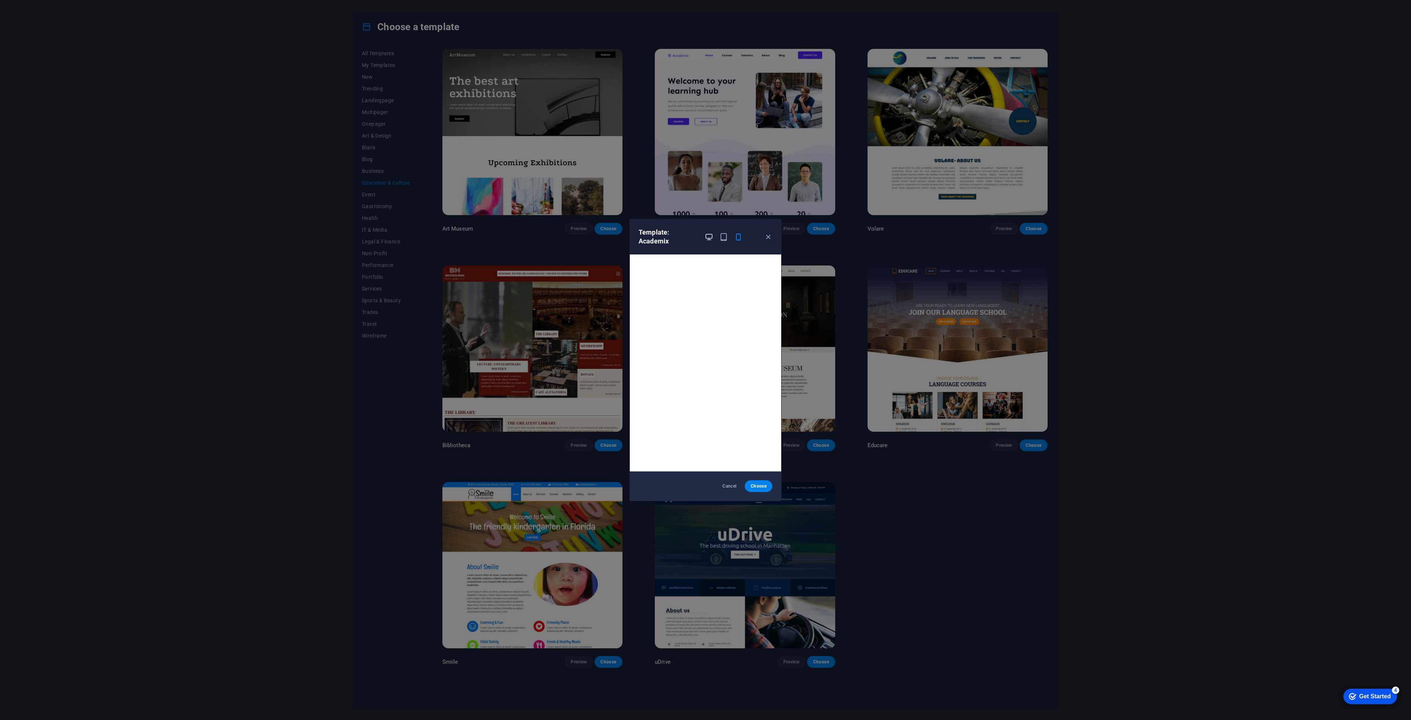
click at [707, 237] on icon "button" at bounding box center [709, 237] width 8 height 8
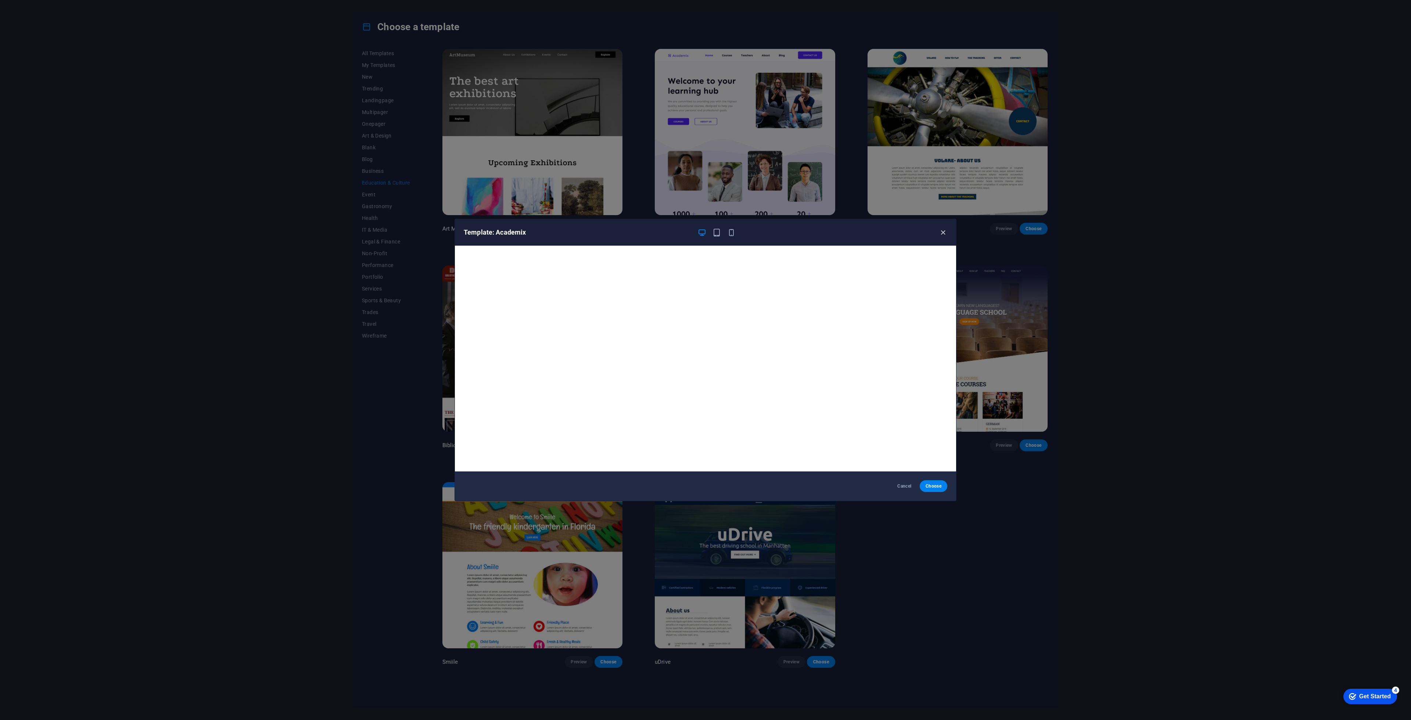
click at [946, 235] on icon "button" at bounding box center [943, 232] width 8 height 8
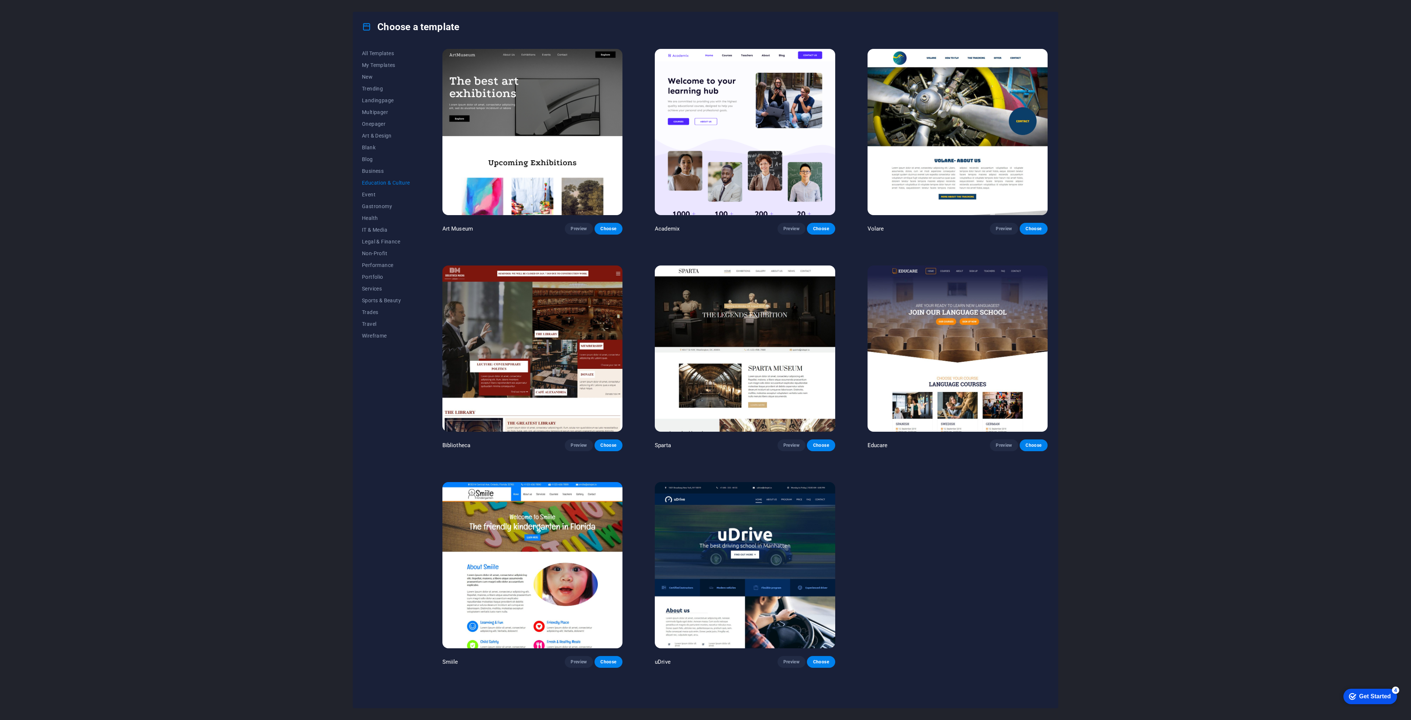
click at [1102, 261] on div "Choose a template All Templates My Templates New Trending Landingpage Multipage…" at bounding box center [705, 360] width 1411 height 720
click at [373, 137] on span "Art & Design" at bounding box center [386, 136] width 48 height 6
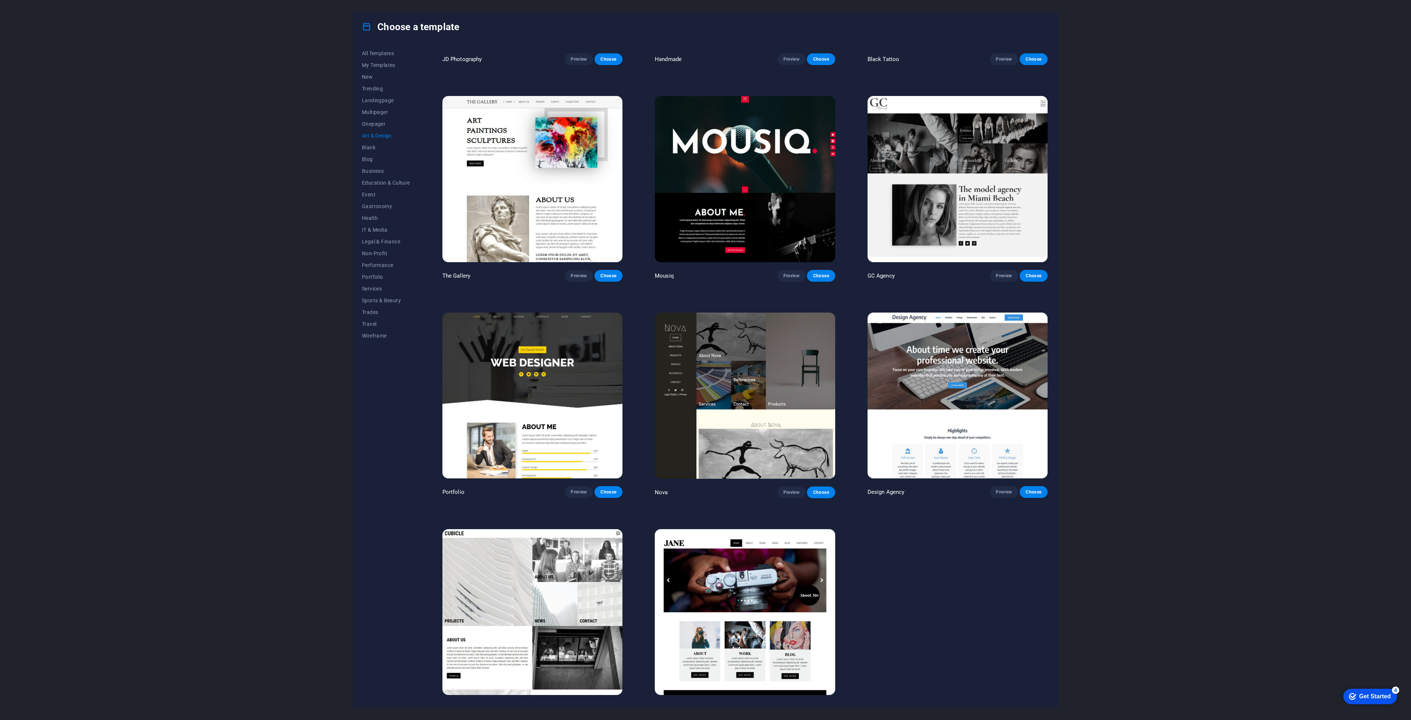
scroll to position [397, 0]
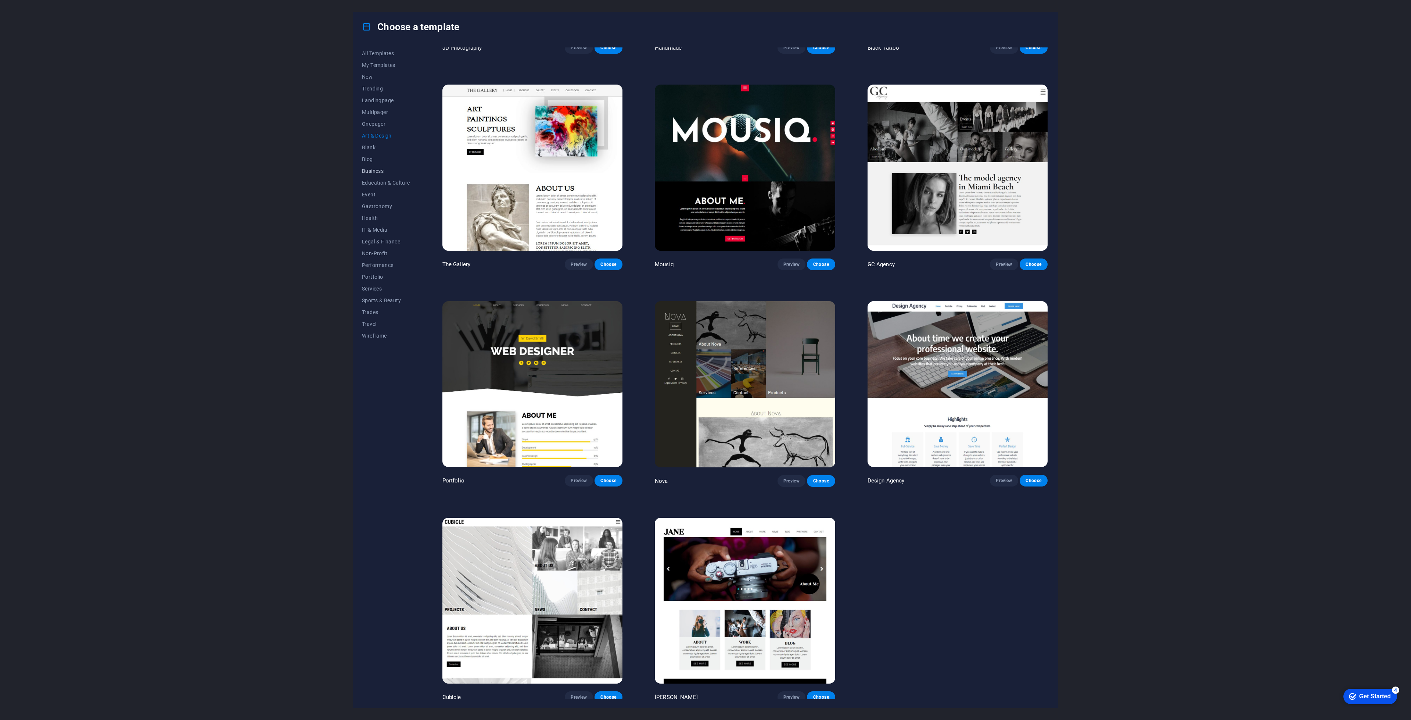
click at [377, 173] on span "Business" at bounding box center [386, 171] width 48 height 6
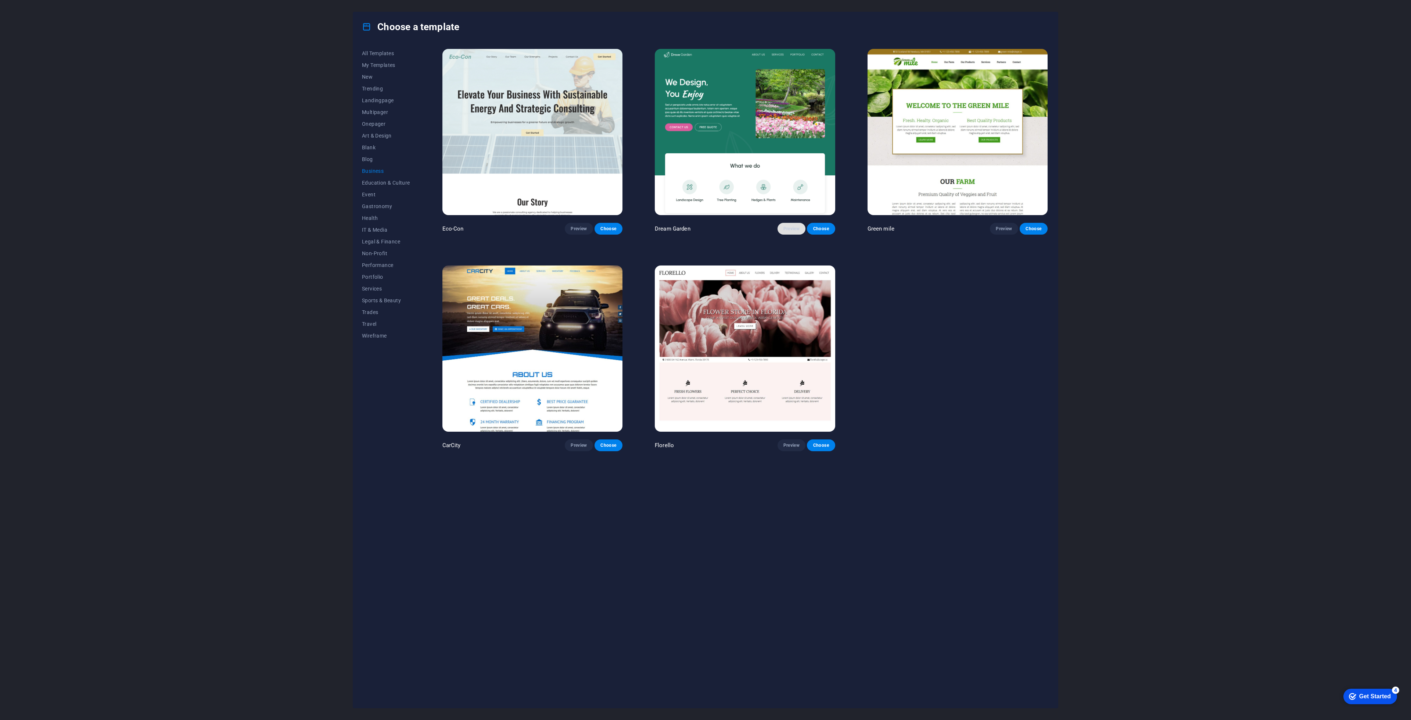
click at [788, 227] on span "Preview" at bounding box center [792, 229] width 16 height 6
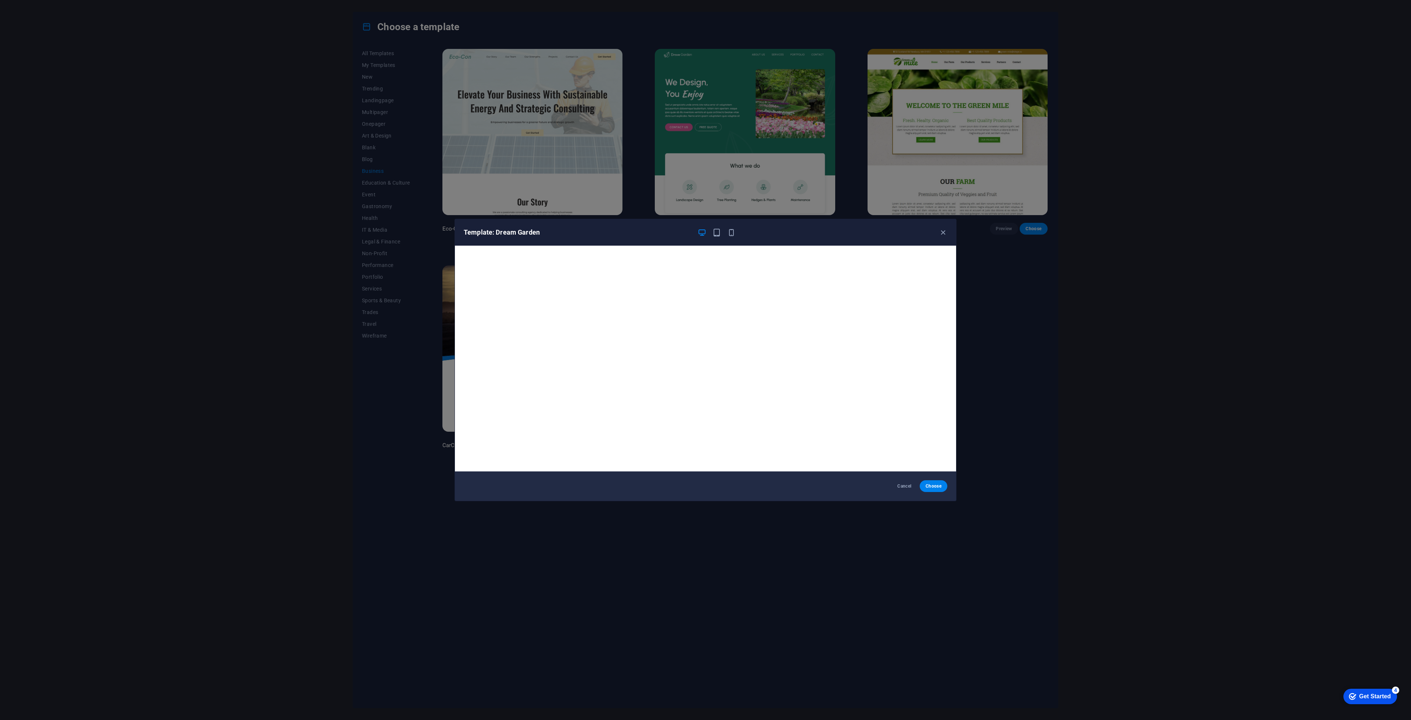
click at [1026, 365] on div "Template: Dream Garden Cancel Choose" at bounding box center [705, 360] width 1411 height 720
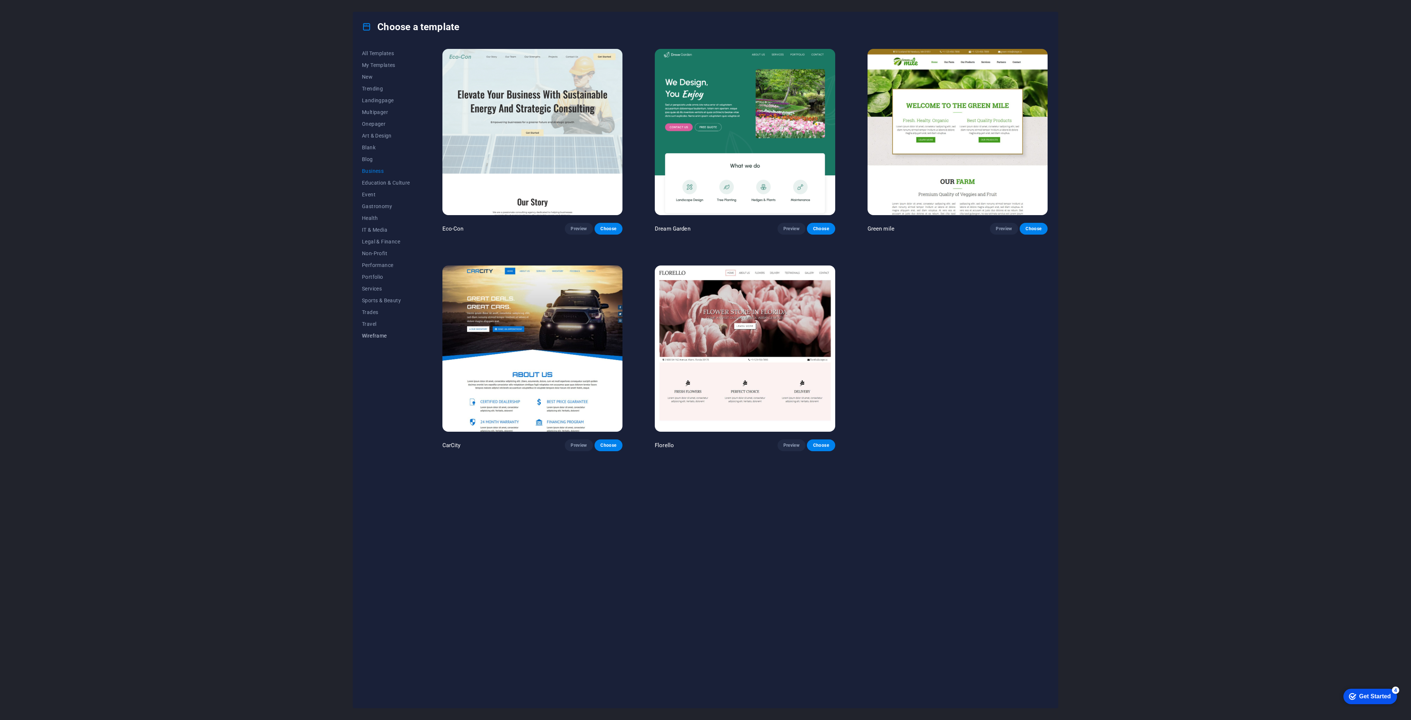
click at [380, 335] on span "Wireframe" at bounding box center [386, 336] width 48 height 6
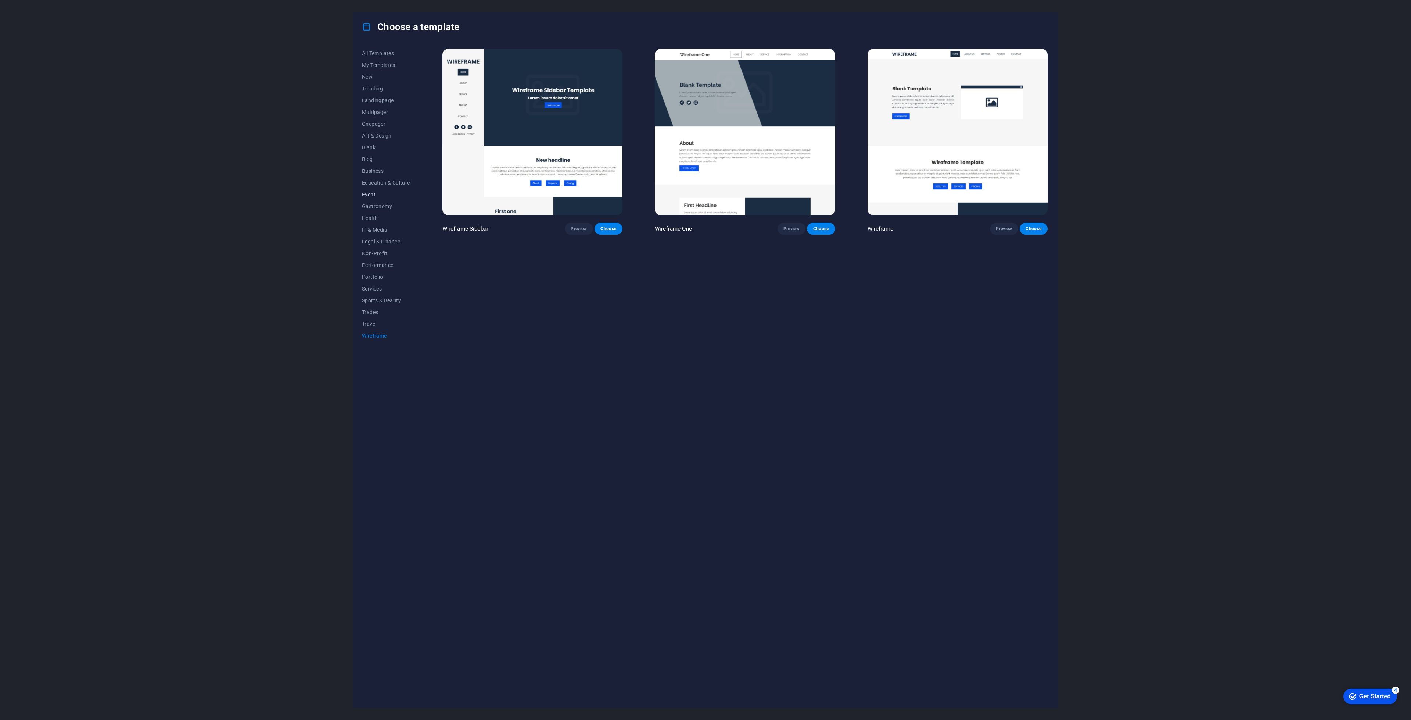
click at [365, 196] on span "Event" at bounding box center [386, 195] width 48 height 6
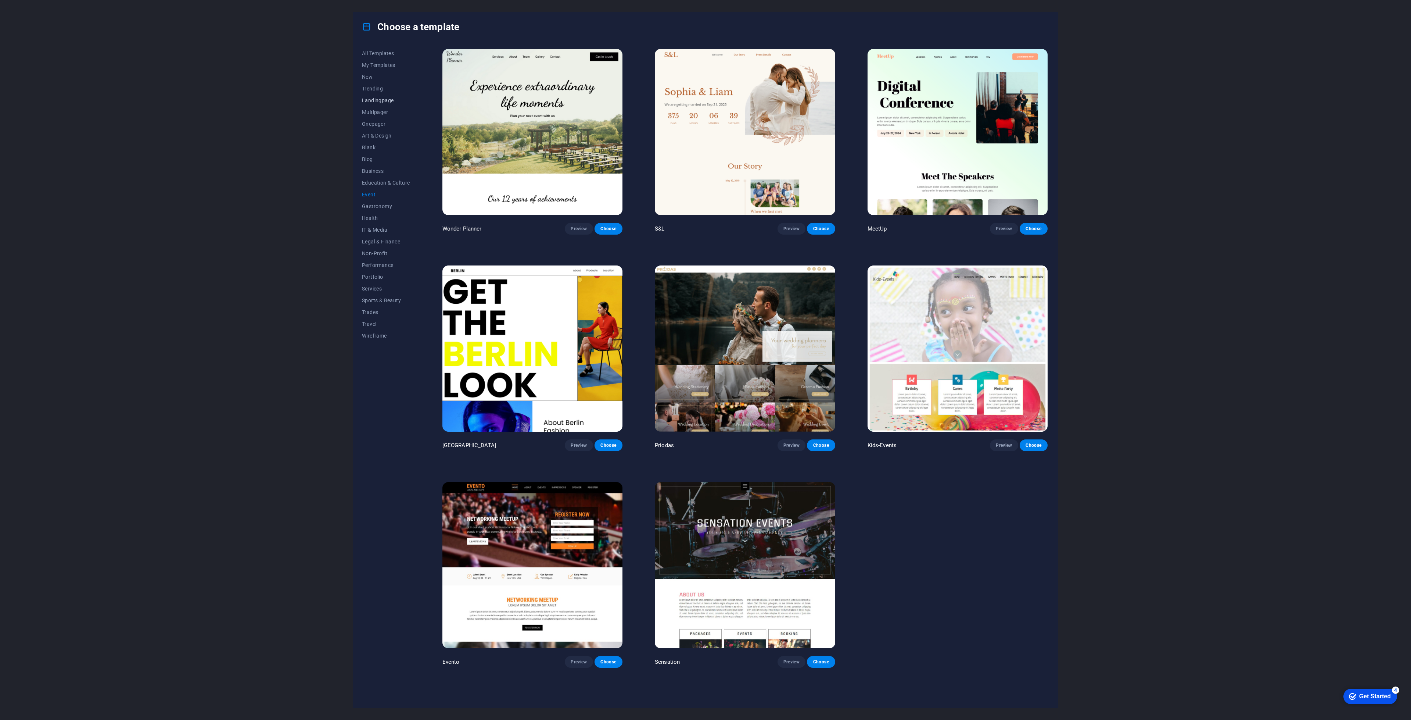
click at [389, 100] on span "Landingpage" at bounding box center [386, 100] width 48 height 6
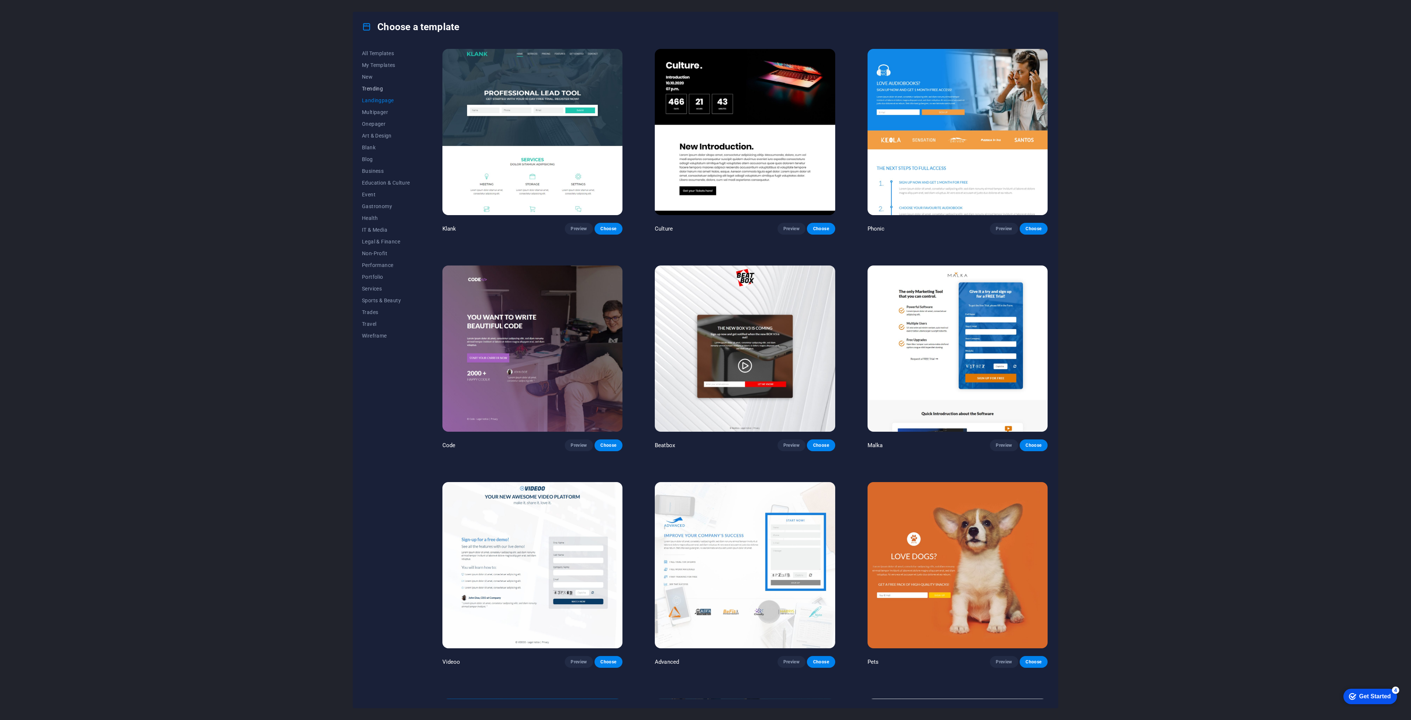
click at [379, 86] on span "Trending" at bounding box center [386, 89] width 48 height 6
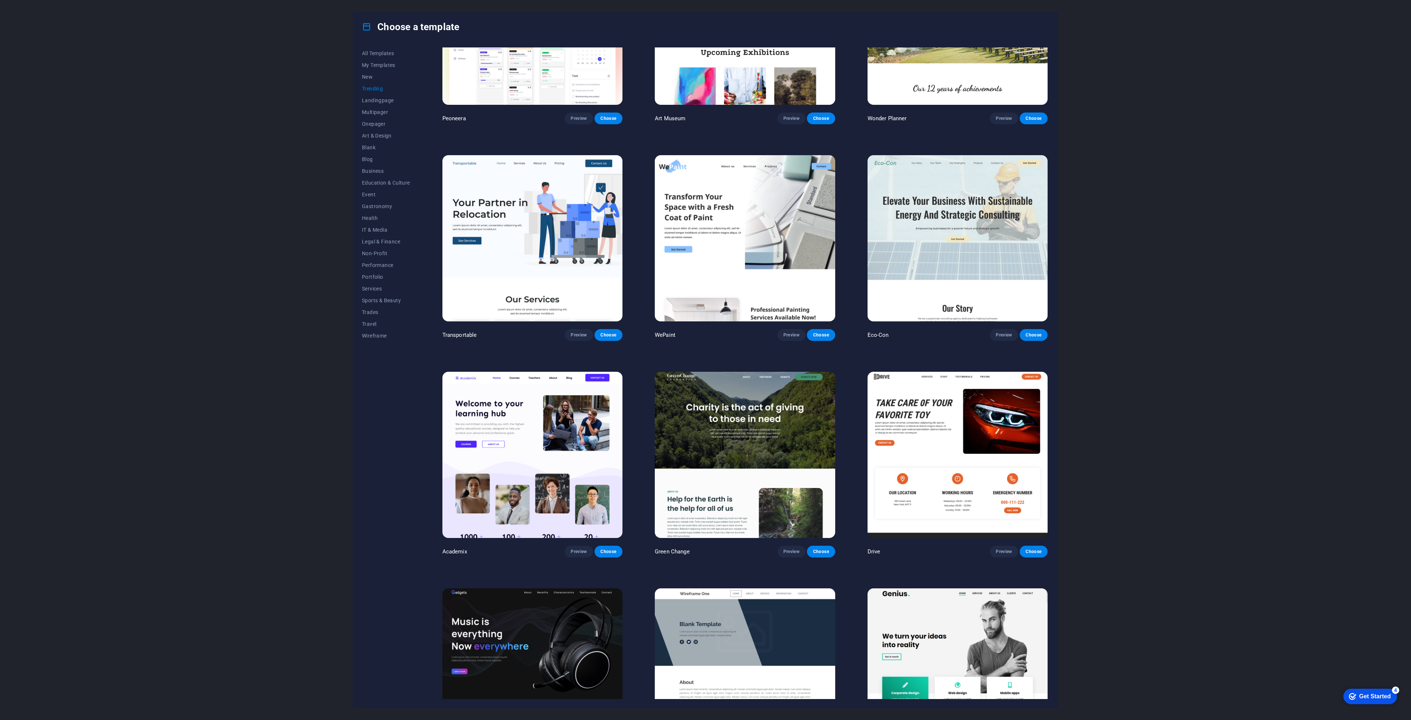
scroll to position [386, 0]
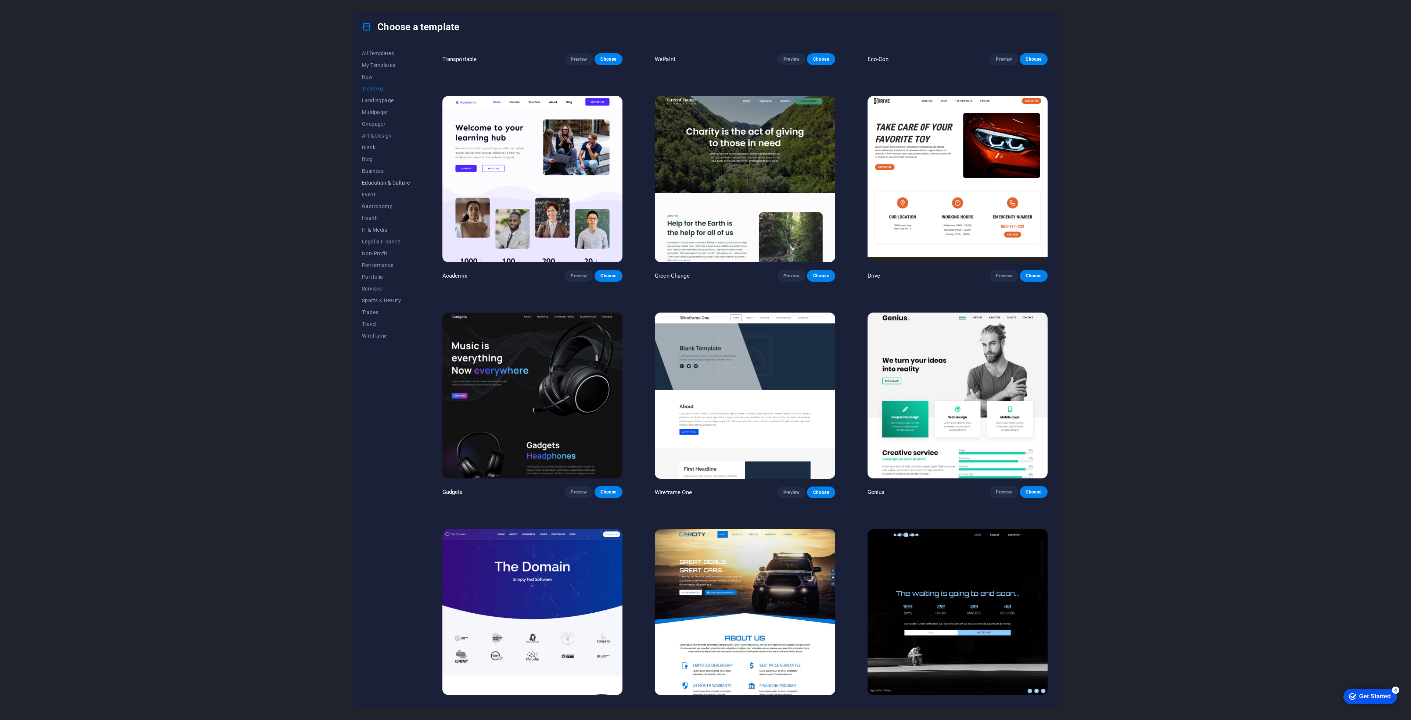
click at [374, 182] on span "Education & Culture" at bounding box center [386, 183] width 48 height 6
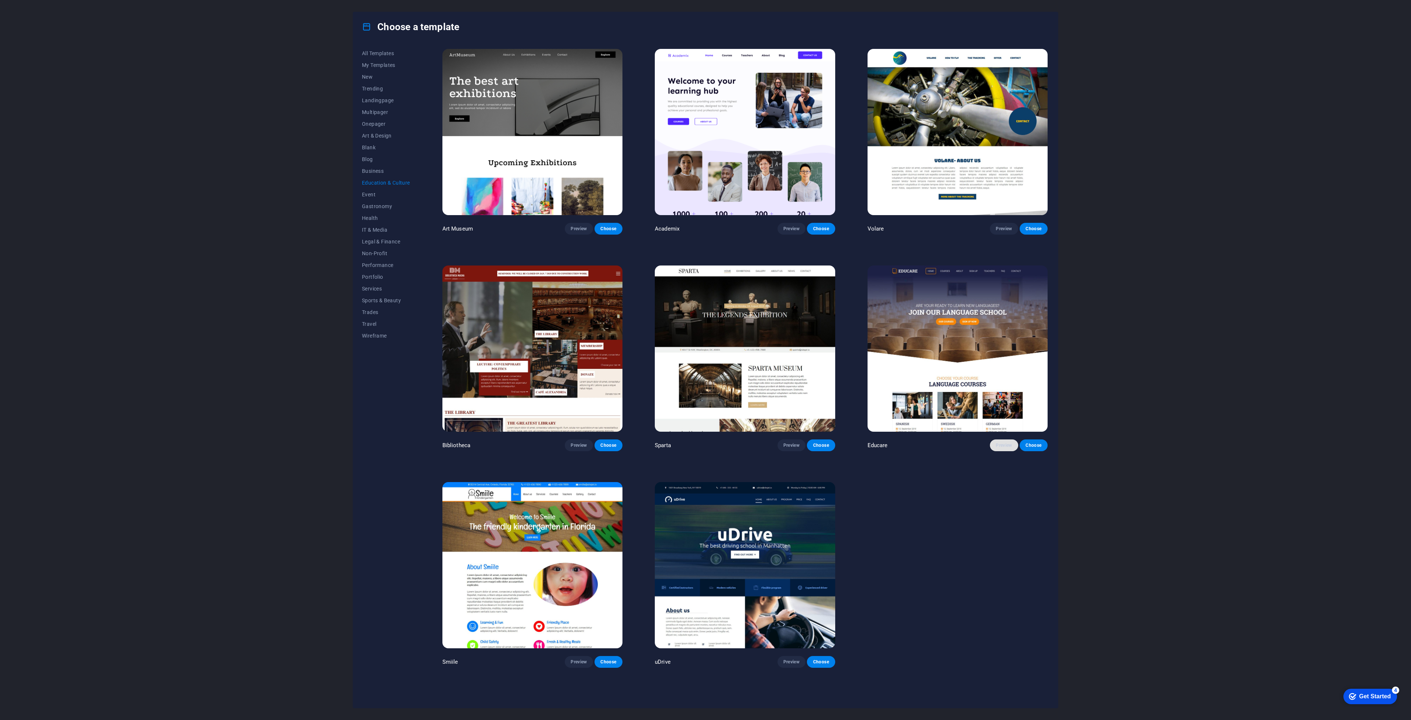
click at [1005, 440] on button "Preview" at bounding box center [1004, 445] width 28 height 12
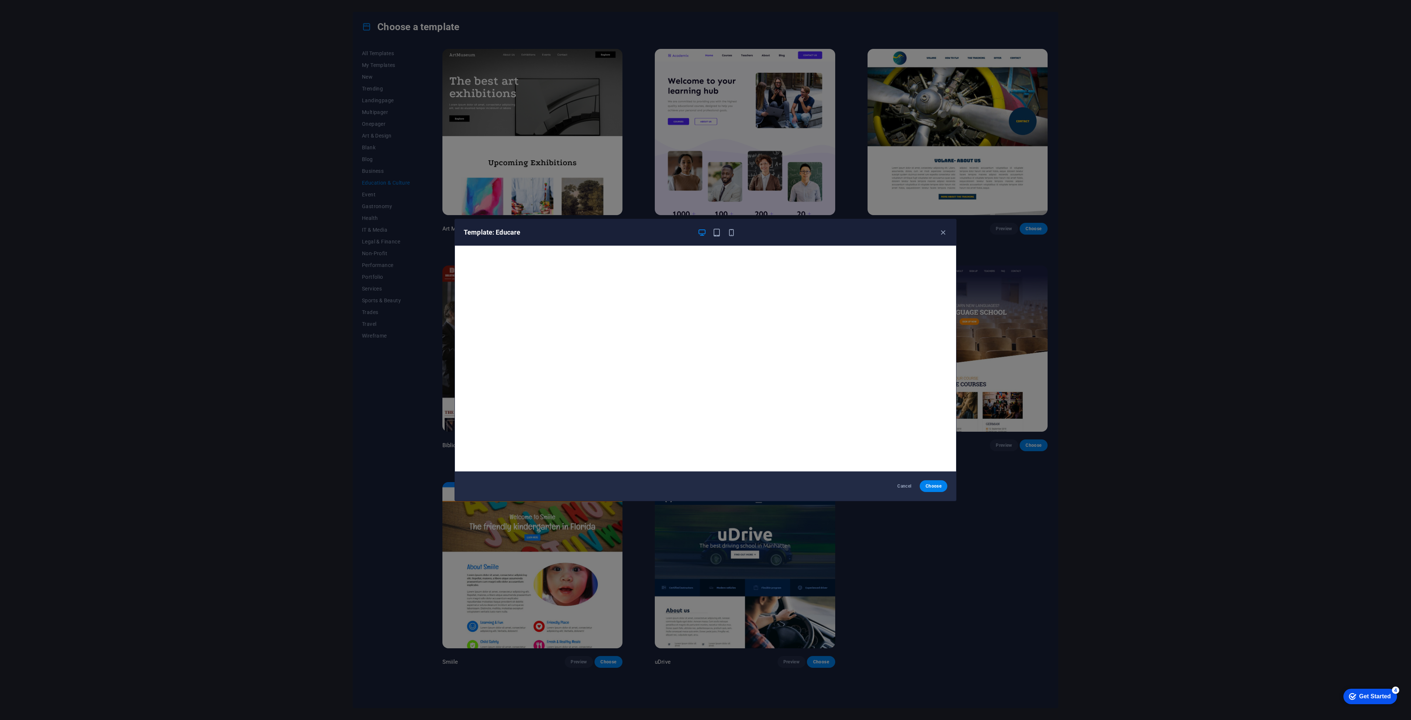
scroll to position [2, 0]
click at [944, 228] on icon "button" at bounding box center [943, 232] width 8 height 8
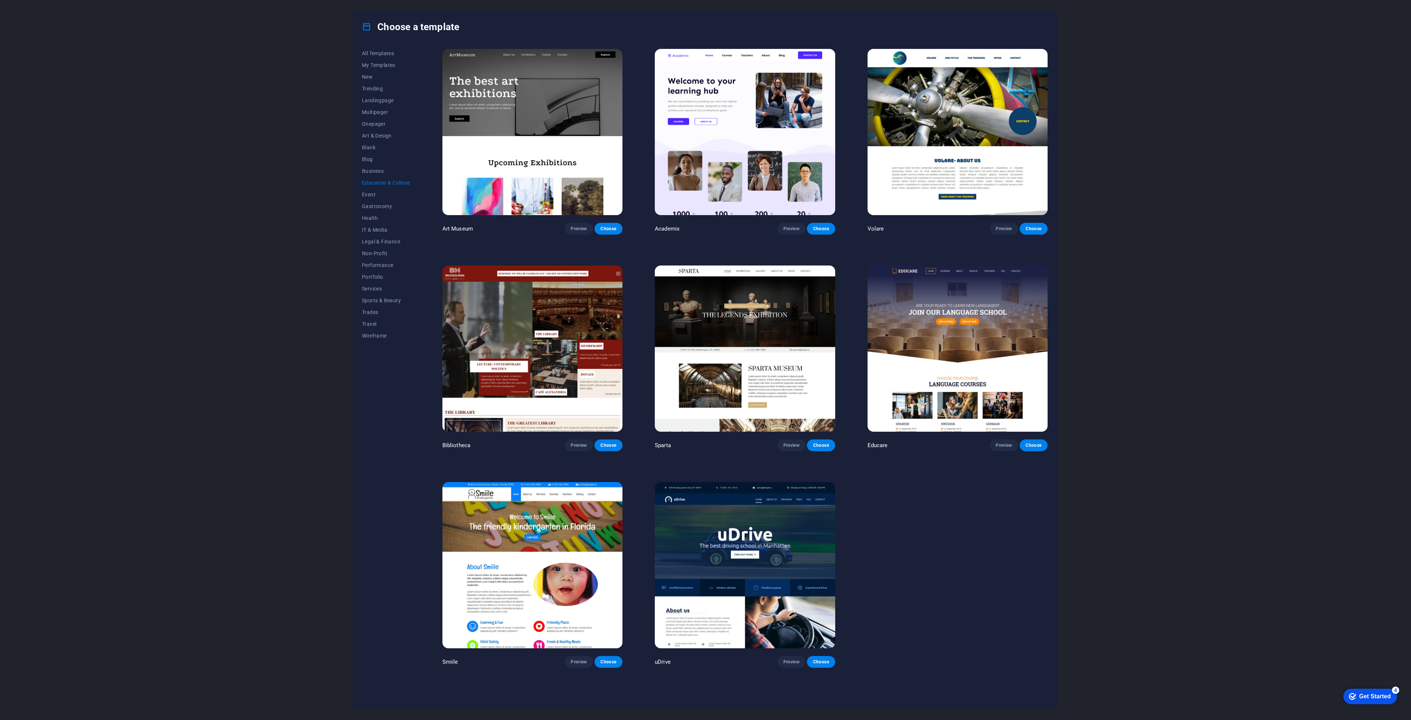
click at [1177, 270] on div "Choose a template All Templates My Templates New Trending Landingpage Multipage…" at bounding box center [705, 360] width 1411 height 720
click at [789, 442] on span "Preview" at bounding box center [792, 445] width 16 height 6
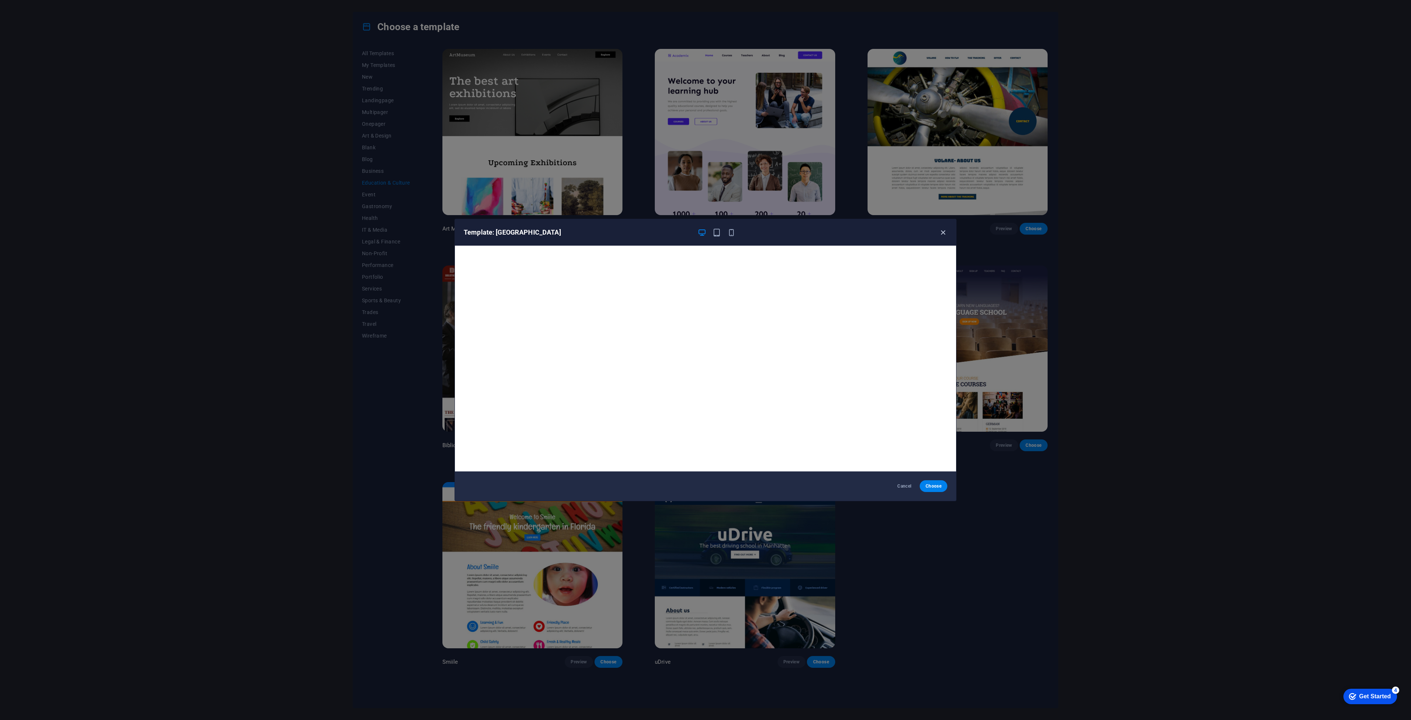
click at [941, 232] on icon "button" at bounding box center [943, 232] width 8 height 8
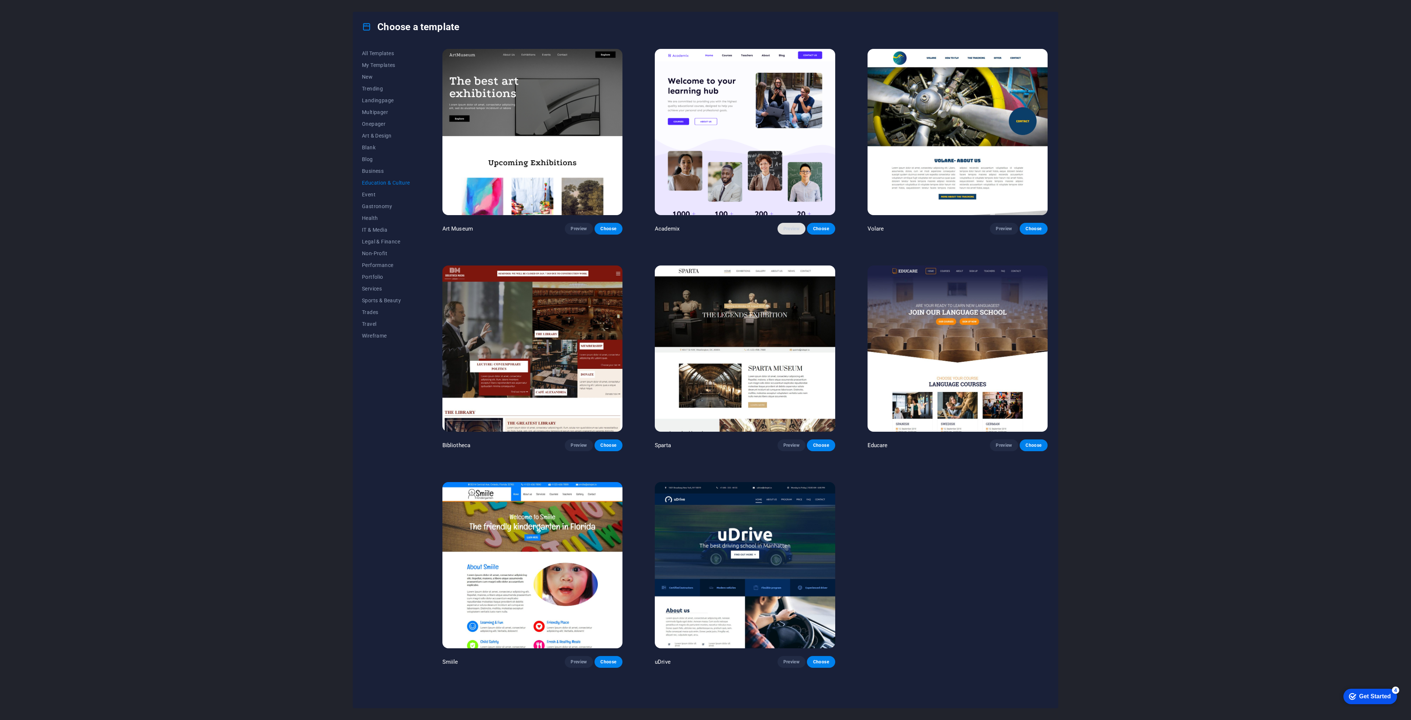
click at [796, 226] on span "Preview" at bounding box center [792, 229] width 16 height 6
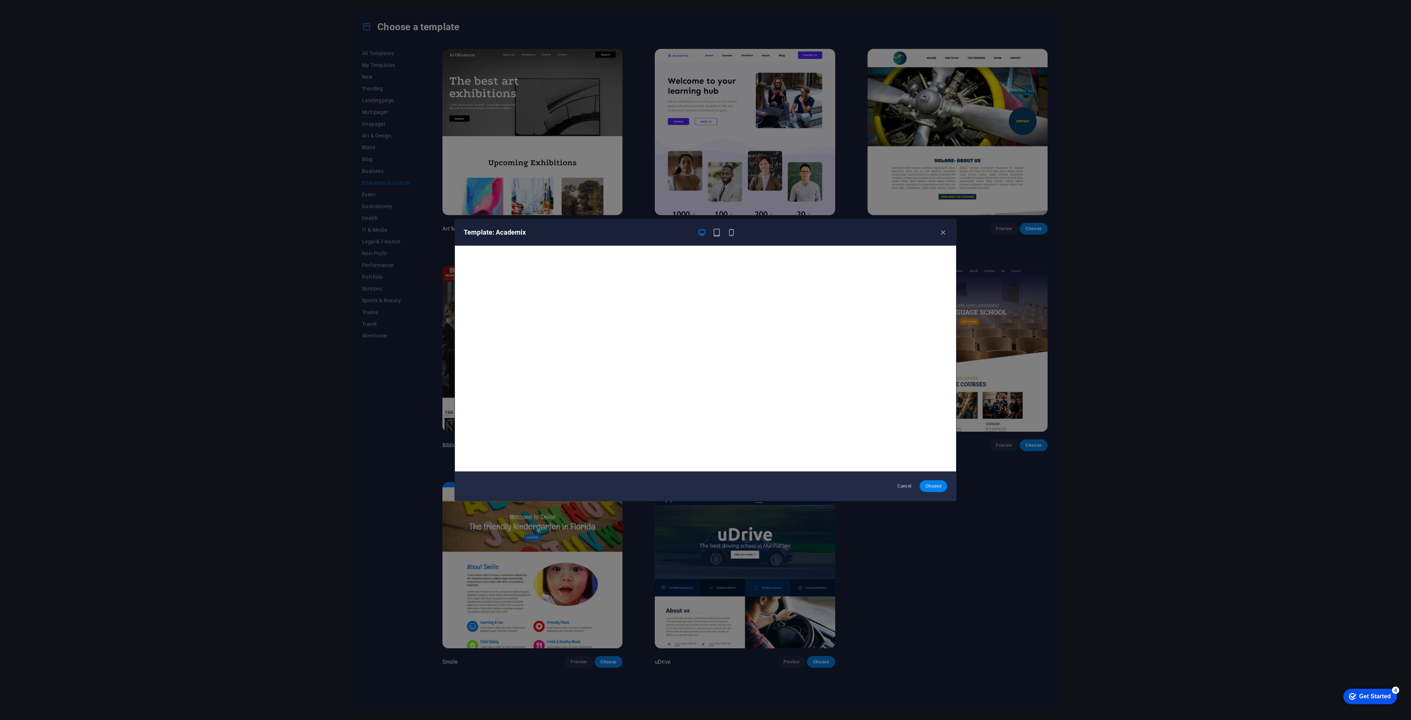
click at [934, 484] on span "Choose" at bounding box center [934, 486] width 16 height 6
